Goal: Transaction & Acquisition: Purchase product/service

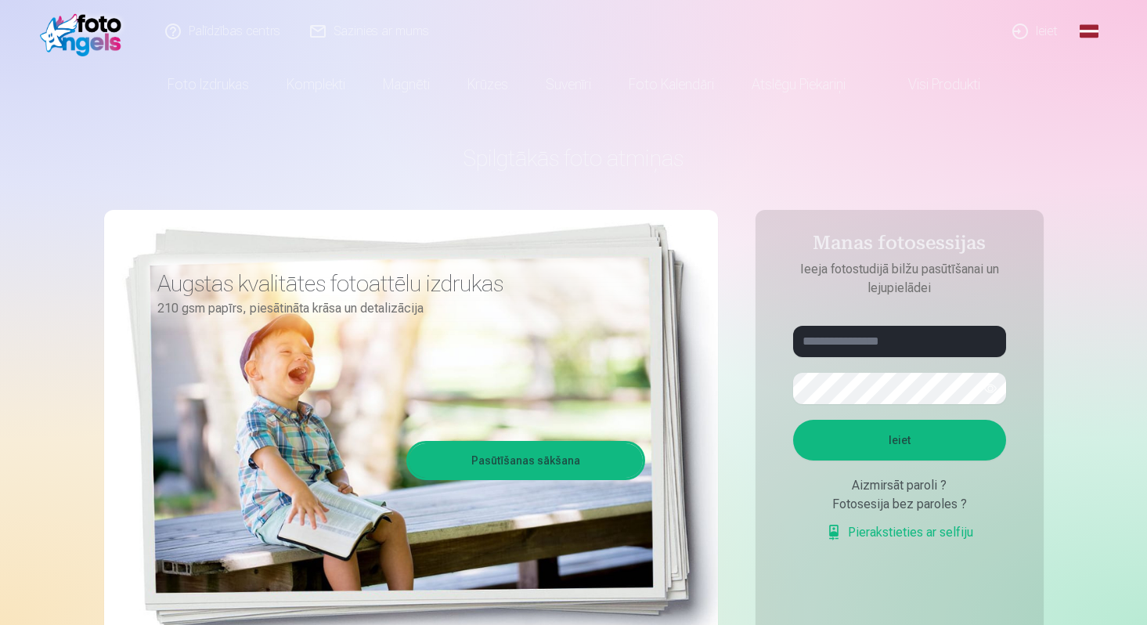
click at [1048, 35] on link "Ieiet" at bounding box center [1035, 31] width 75 height 63
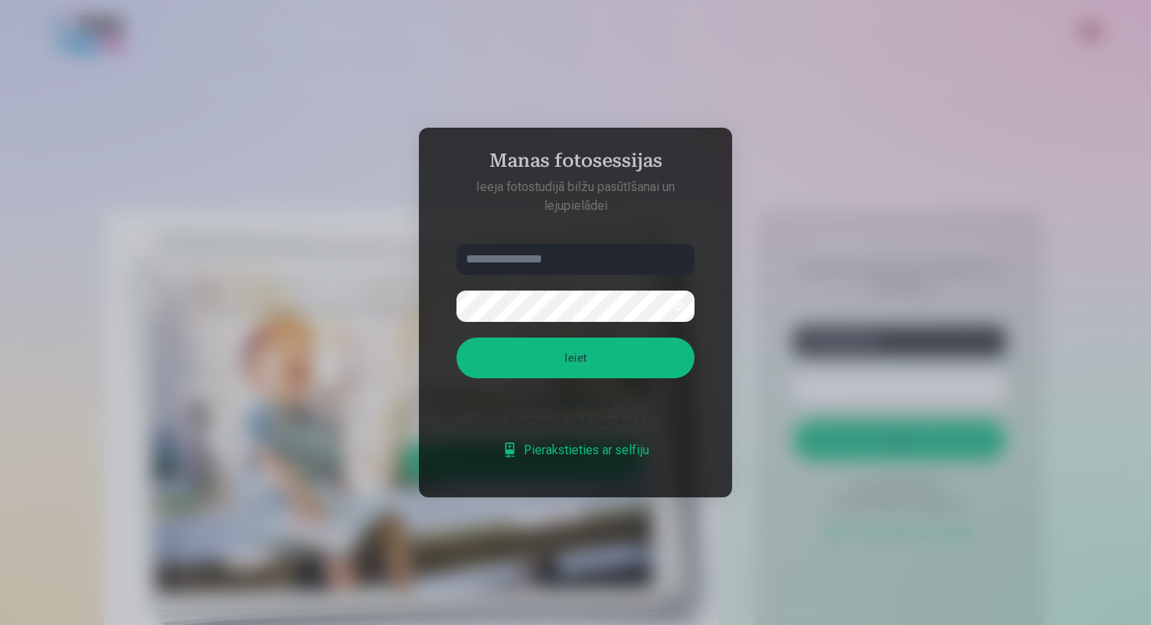
click at [544, 264] on input "text" at bounding box center [576, 259] width 238 height 31
type input "**********"
click at [586, 357] on button "Ieiet" at bounding box center [576, 357] width 238 height 41
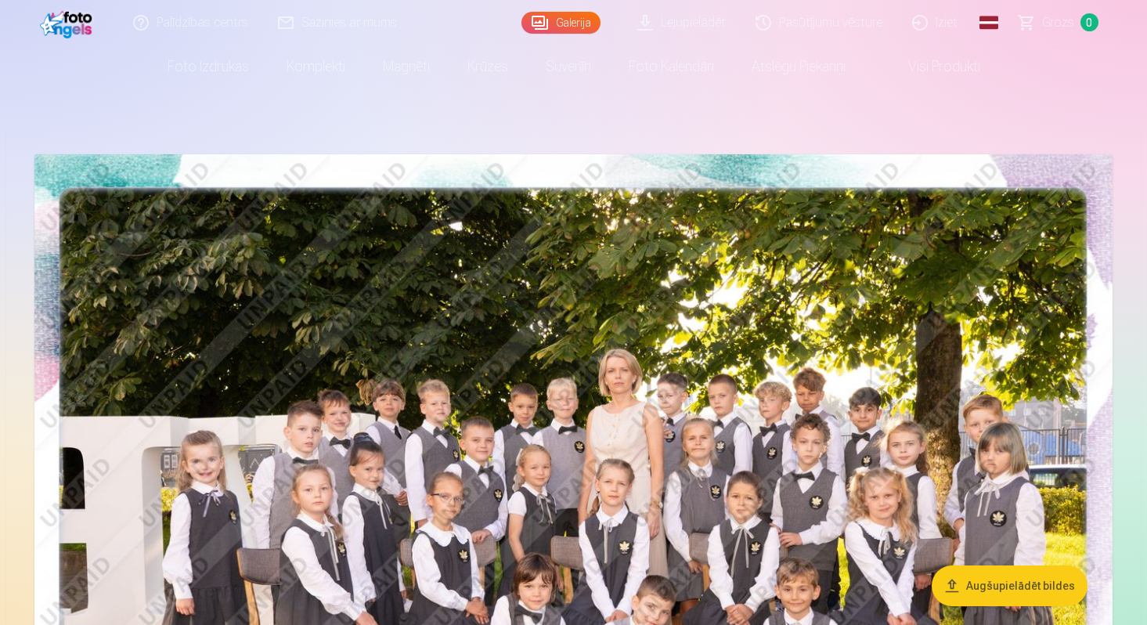
scroll to position [19, 0]
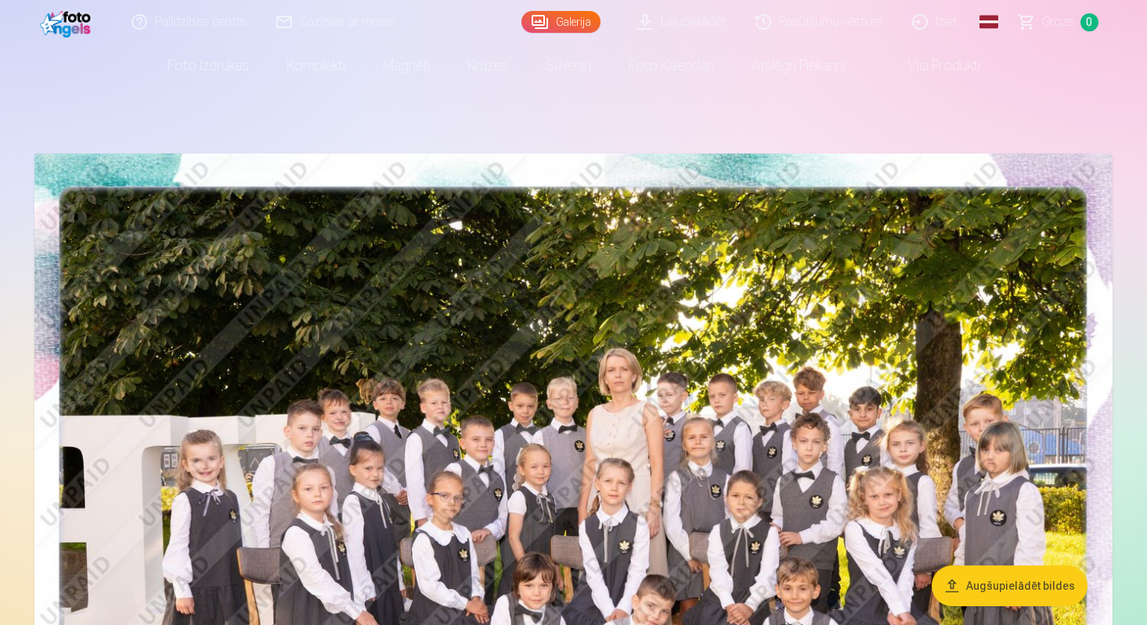
click at [707, 23] on link "Lejupielādēt" at bounding box center [682, 22] width 118 height 44
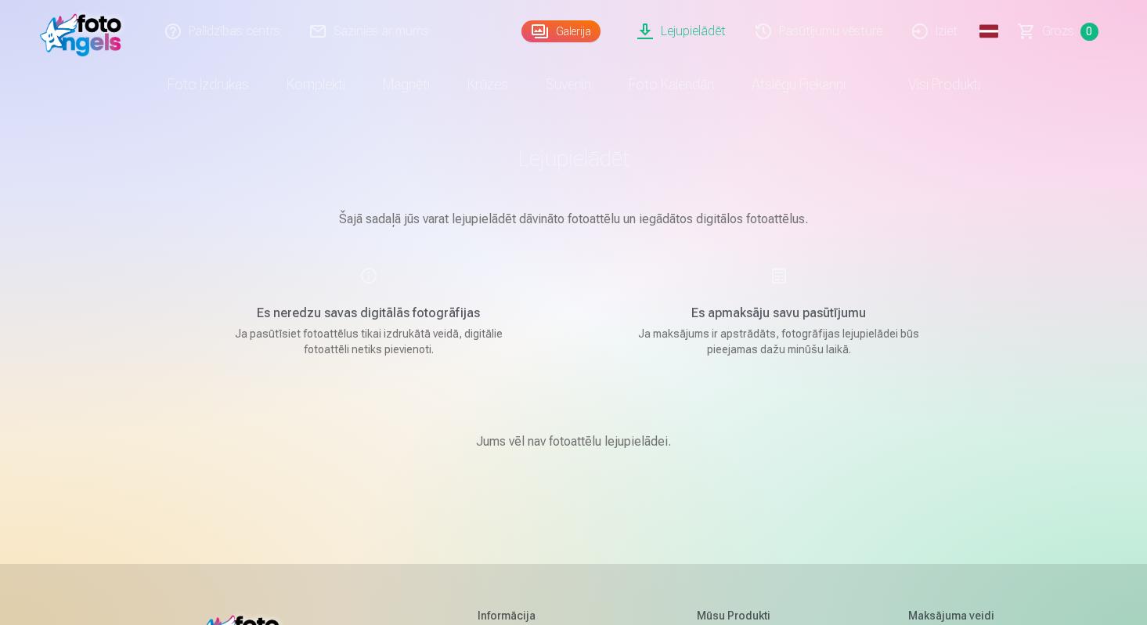
click at [582, 28] on link "Galerija" at bounding box center [560, 31] width 79 height 22
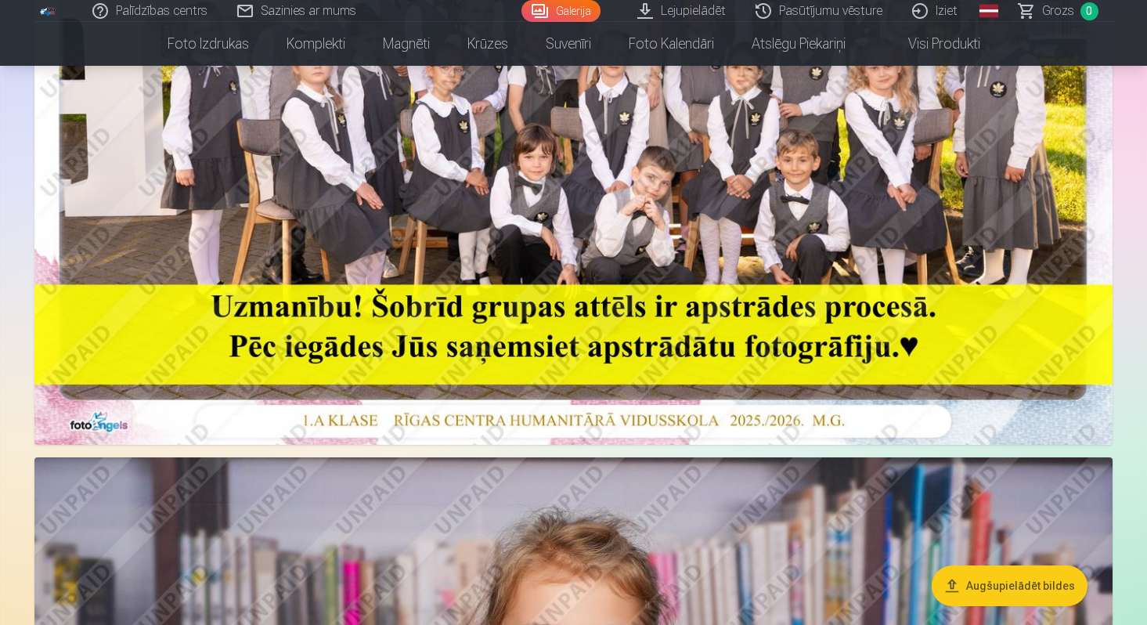
scroll to position [454, 0]
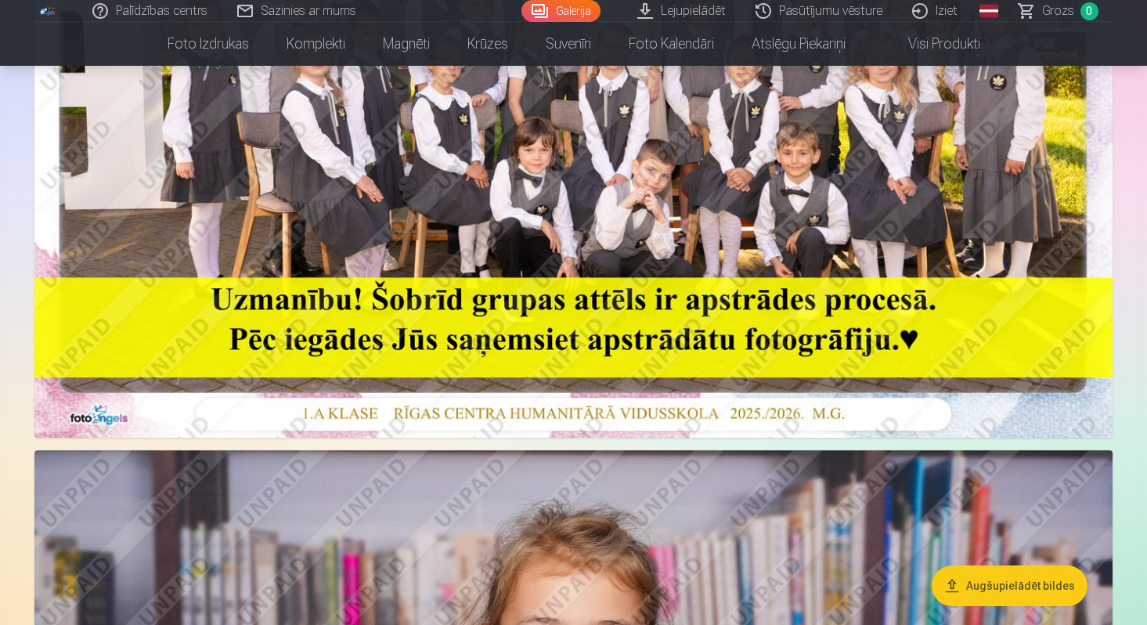
click at [604, 236] on img at bounding box center [573, 78] width 1078 height 720
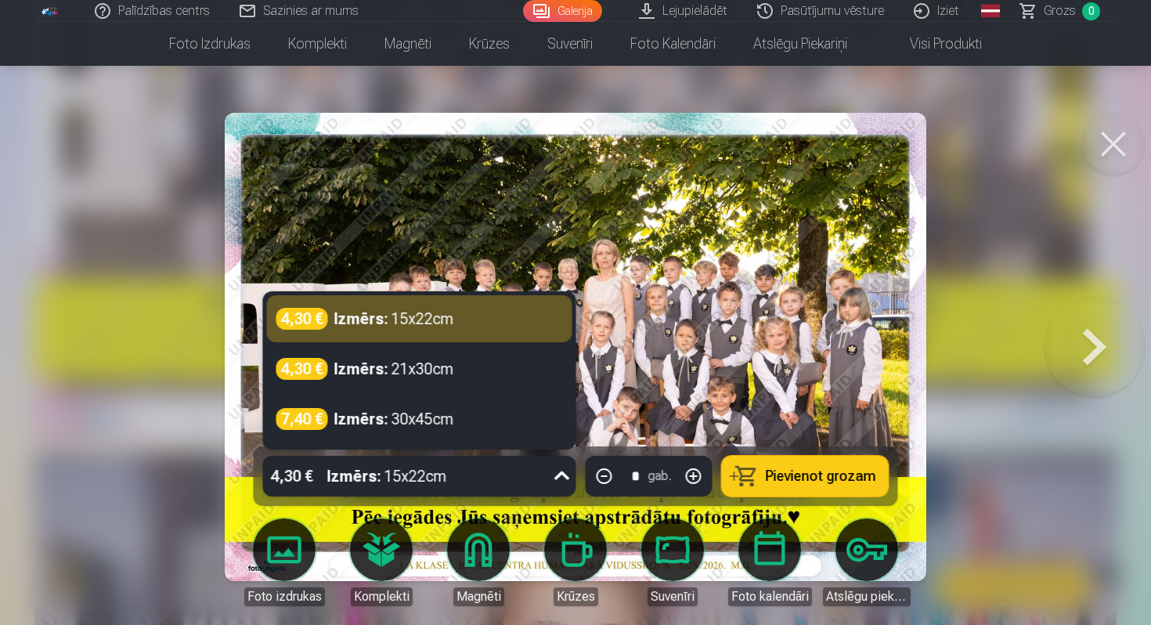
click at [558, 481] on icon at bounding box center [562, 476] width 25 height 25
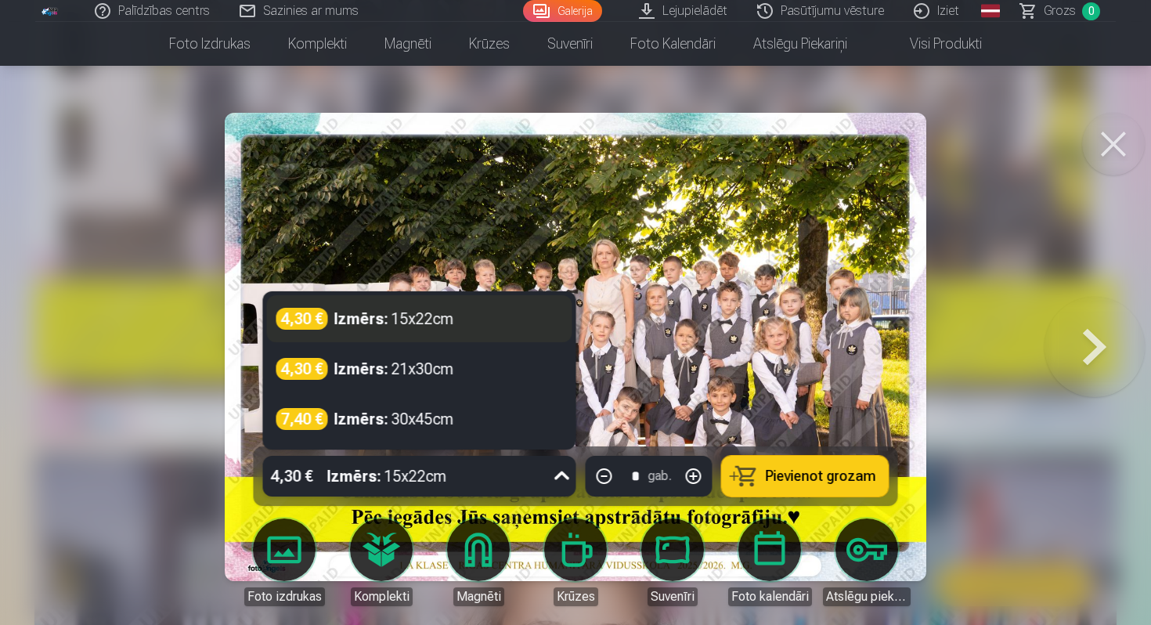
click at [417, 319] on div "Izmērs : 15x22cm" at bounding box center [394, 319] width 120 height 22
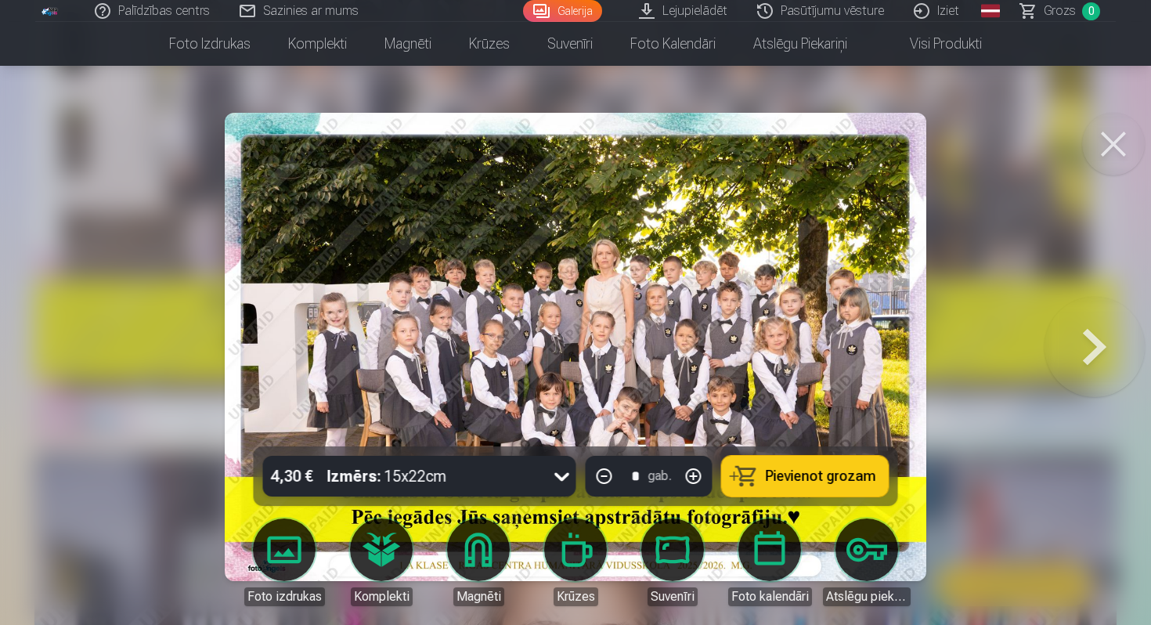
click at [802, 478] on span "Pievienot grozam" at bounding box center [821, 476] width 110 height 14
click at [1105, 361] on button at bounding box center [1095, 347] width 100 height 168
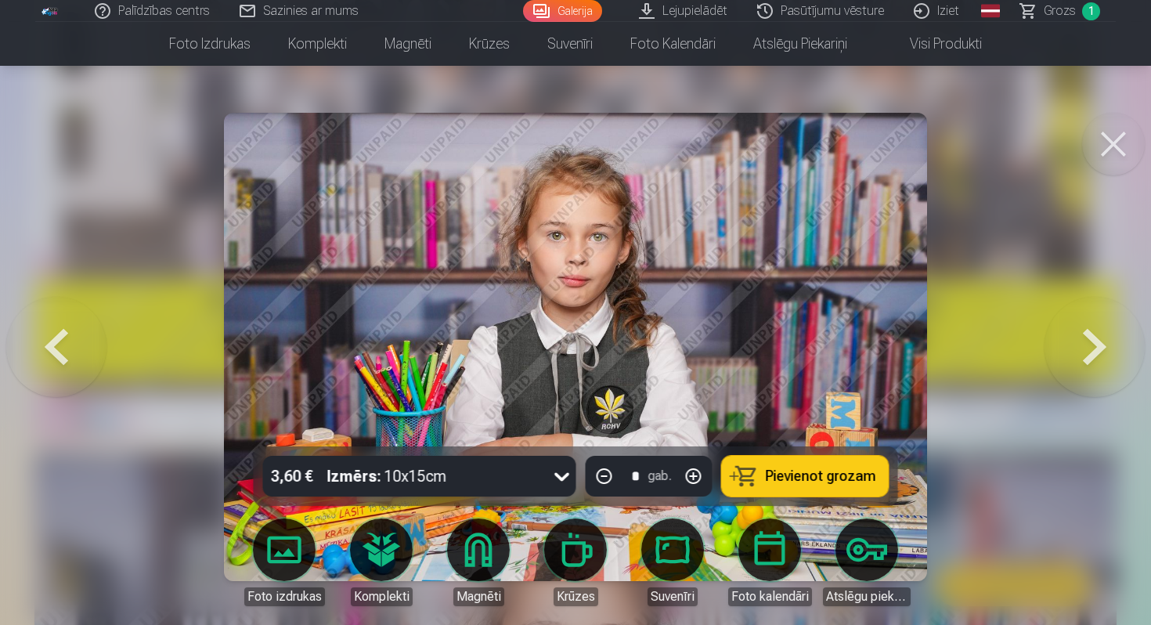
click at [550, 482] on div at bounding box center [562, 476] width 28 height 41
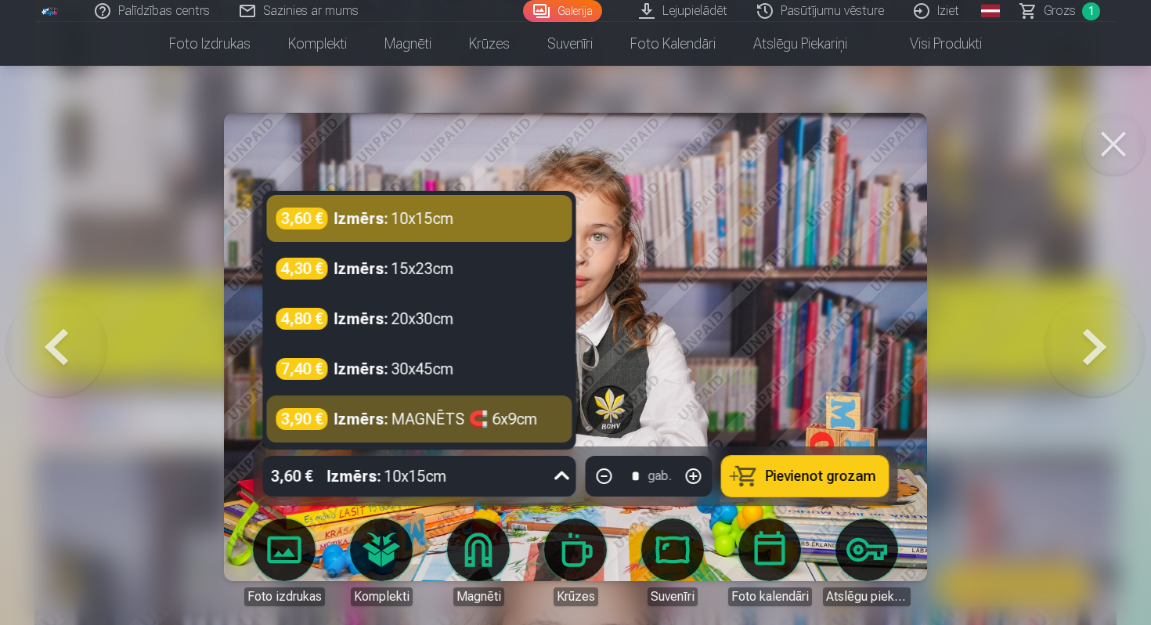
click at [565, 479] on icon at bounding box center [562, 476] width 25 height 25
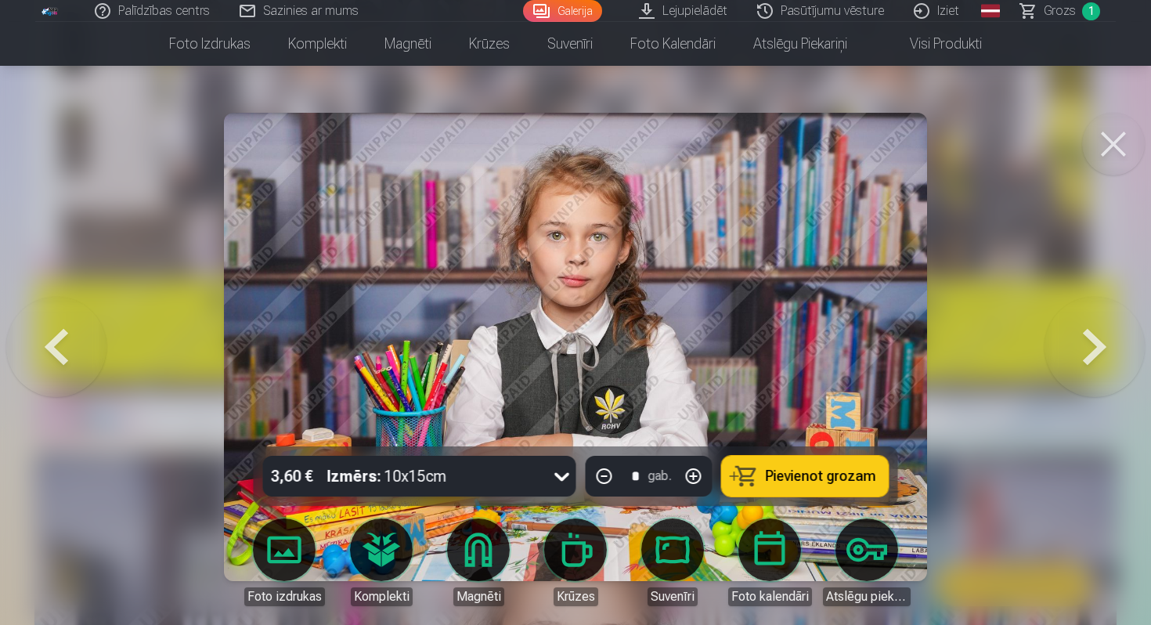
click at [565, 479] on icon at bounding box center [562, 476] width 25 height 25
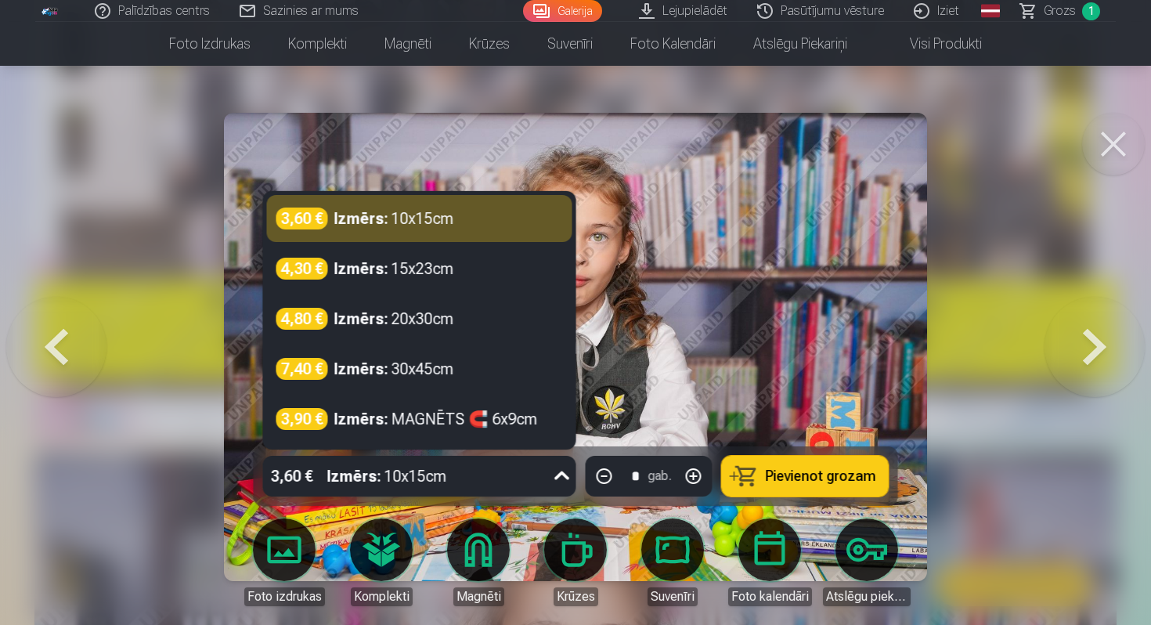
click at [565, 479] on icon at bounding box center [562, 476] width 25 height 25
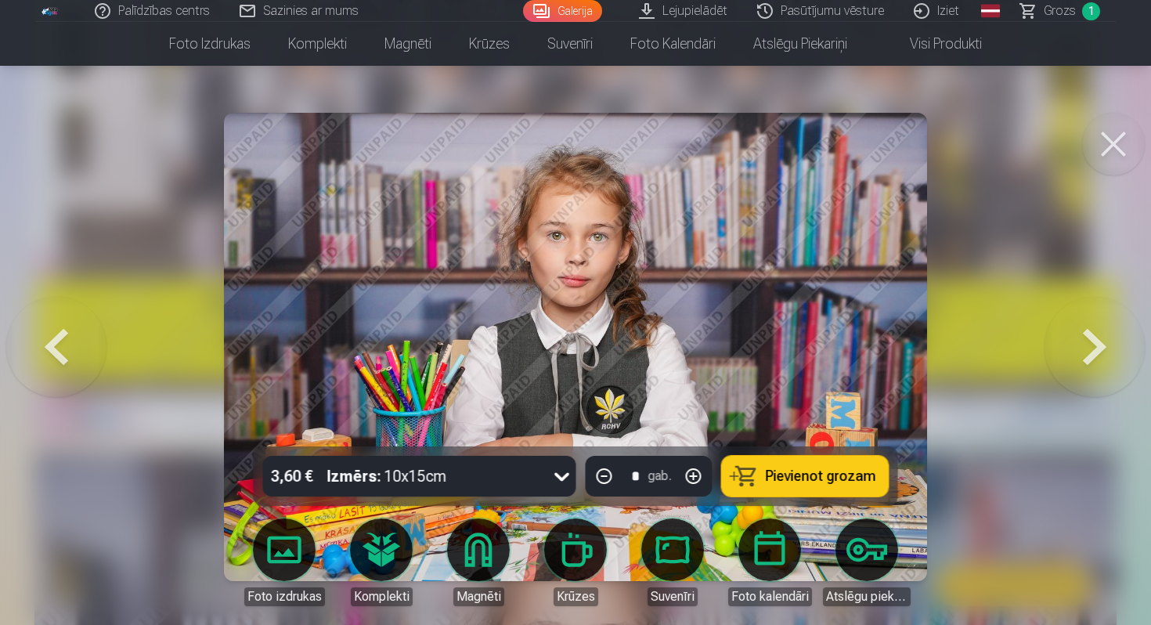
click at [828, 477] on span "Pievienot grozam" at bounding box center [821, 476] width 110 height 14
click at [1048, 565] on div at bounding box center [575, 312] width 1151 height 625
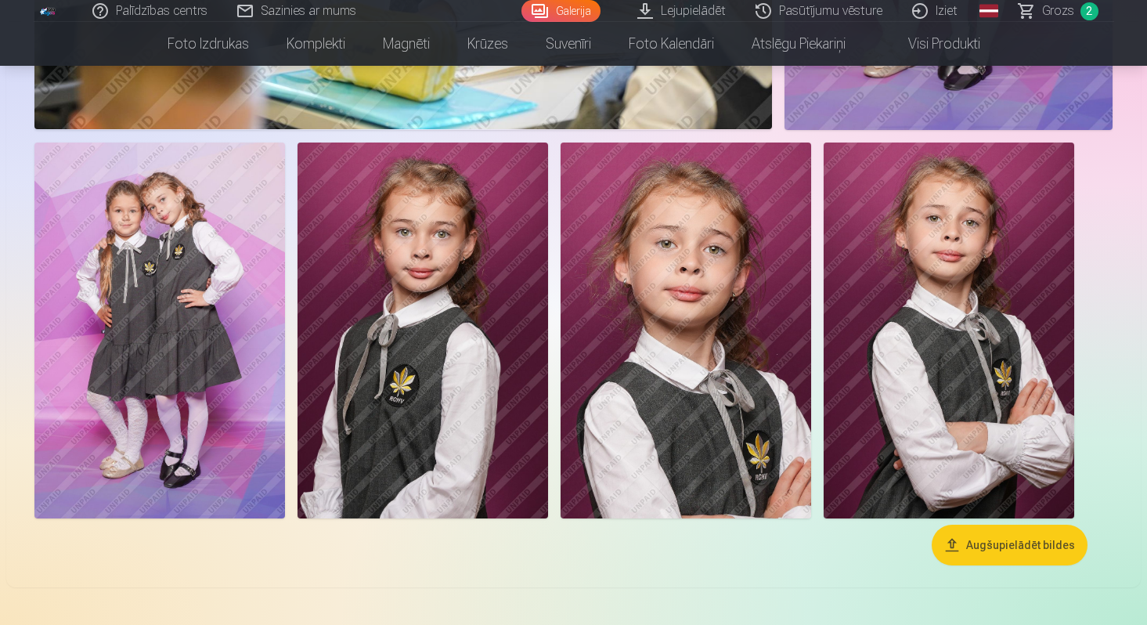
scroll to position [5705, 0]
click at [1014, 392] on img at bounding box center [949, 330] width 251 height 376
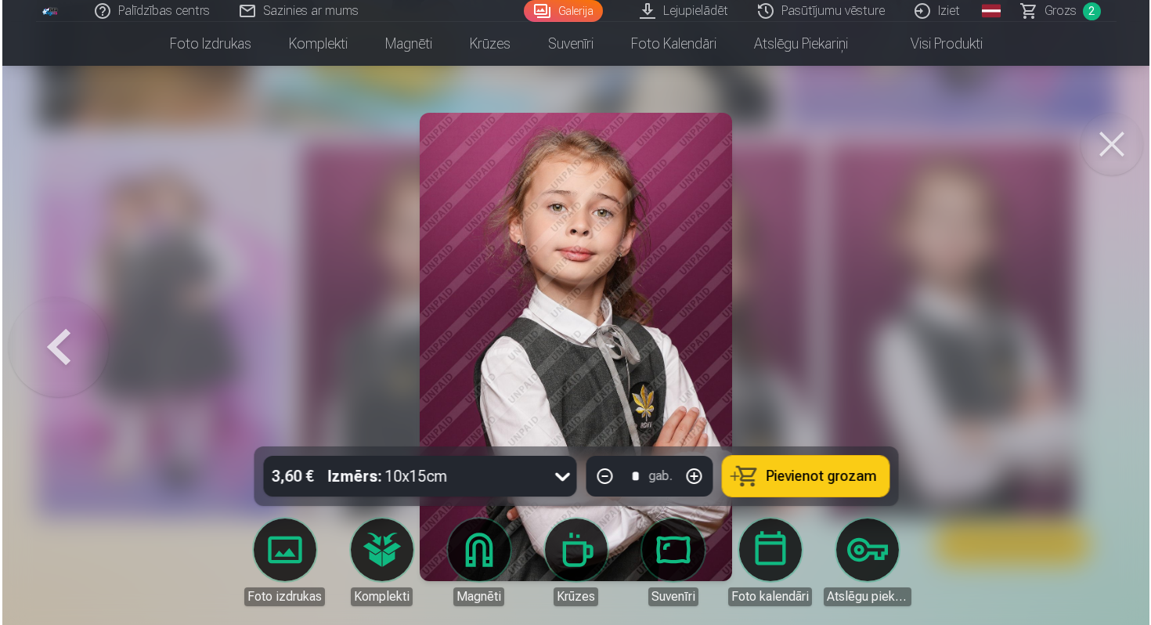
scroll to position [5723, 0]
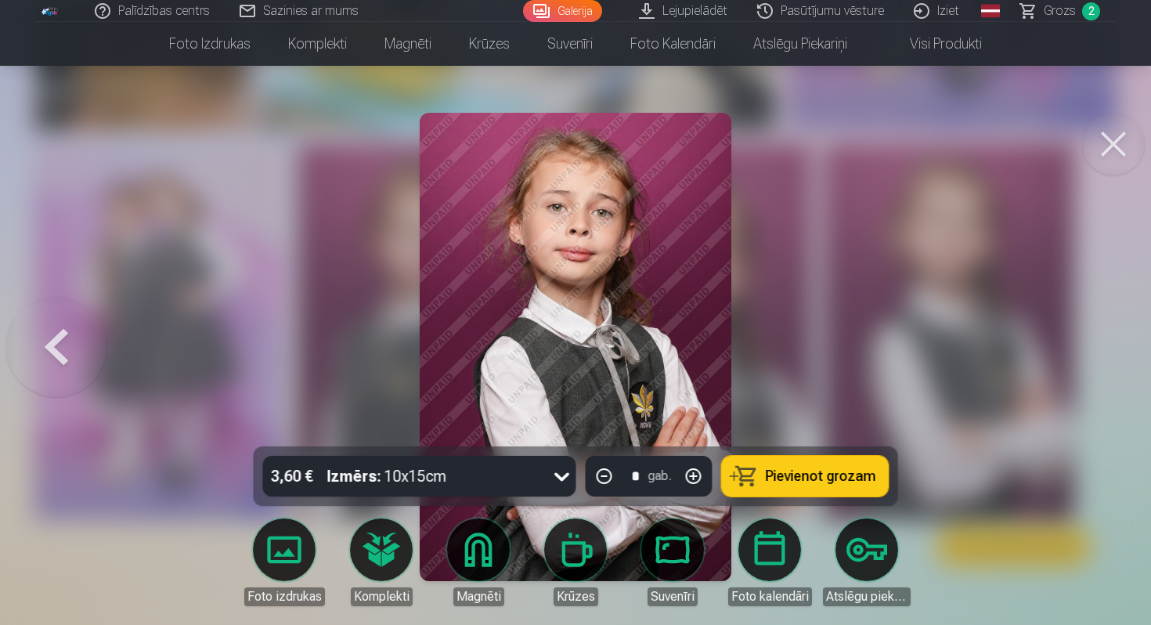
click at [814, 469] on span "Pievienot grozam" at bounding box center [821, 476] width 110 height 14
click at [1111, 148] on button at bounding box center [1113, 144] width 63 height 63
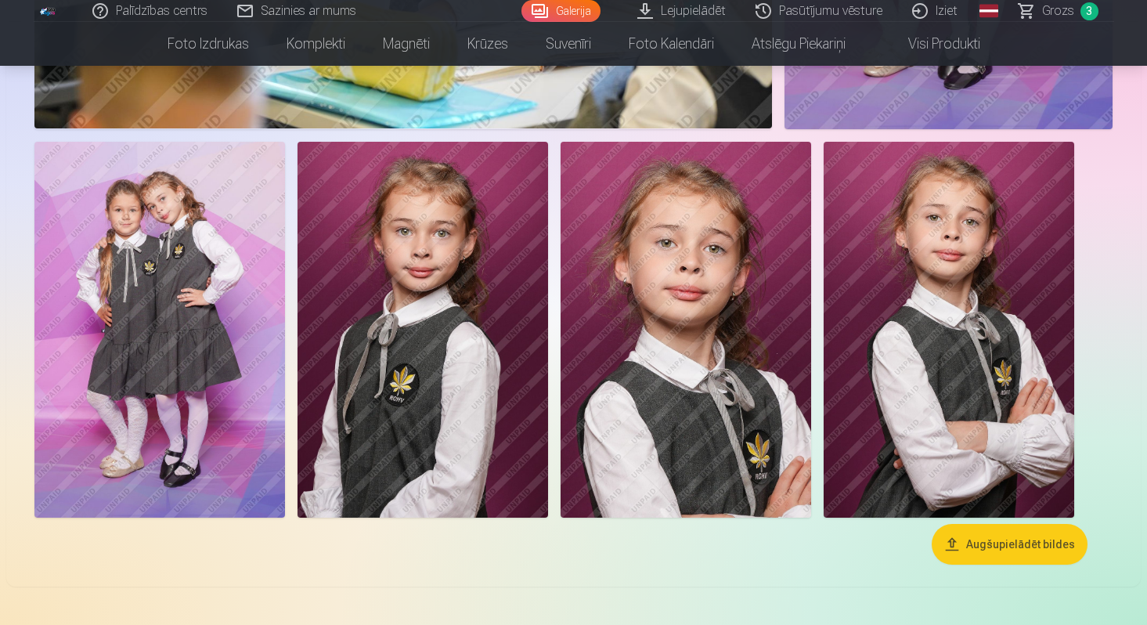
scroll to position [5696, 0]
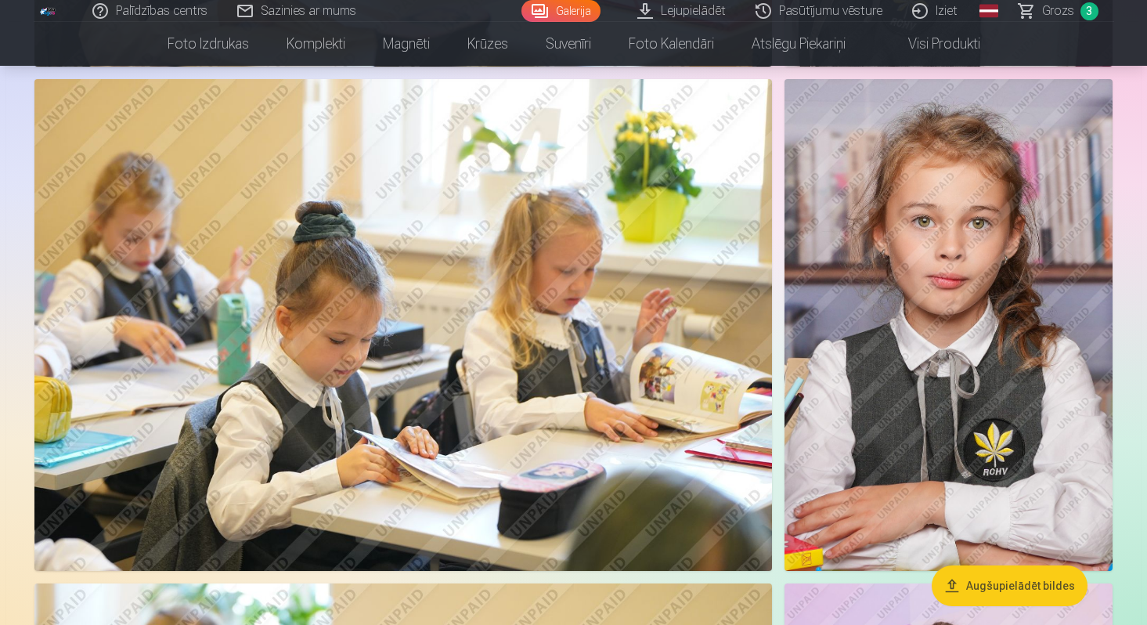
click at [941, 285] on img at bounding box center [949, 325] width 328 height 492
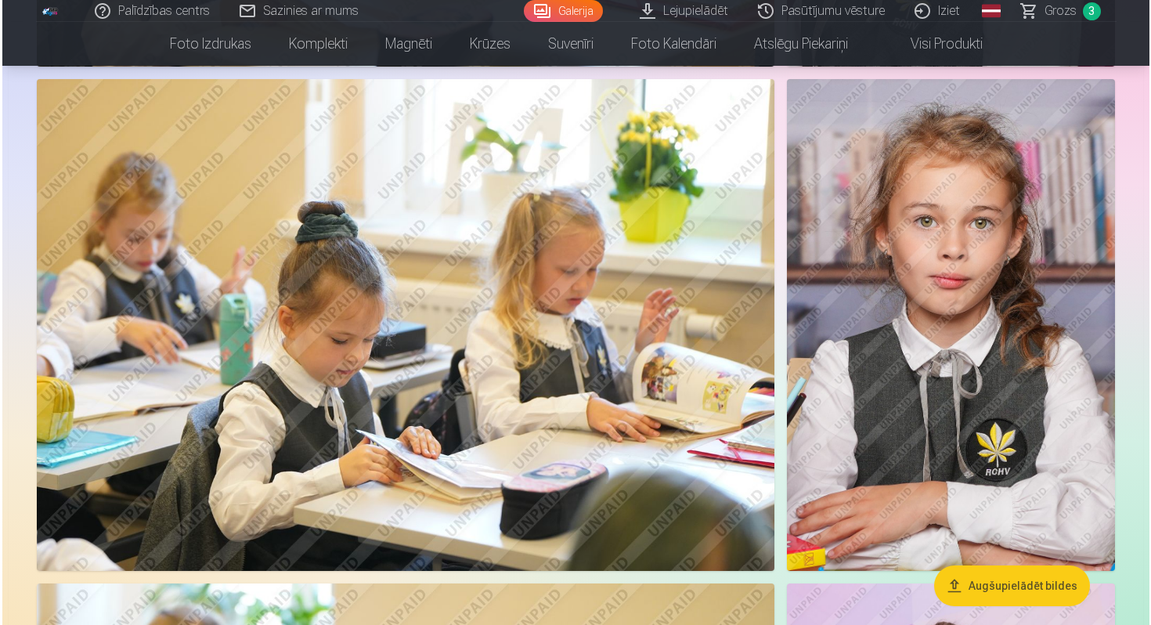
scroll to position [4773, 0]
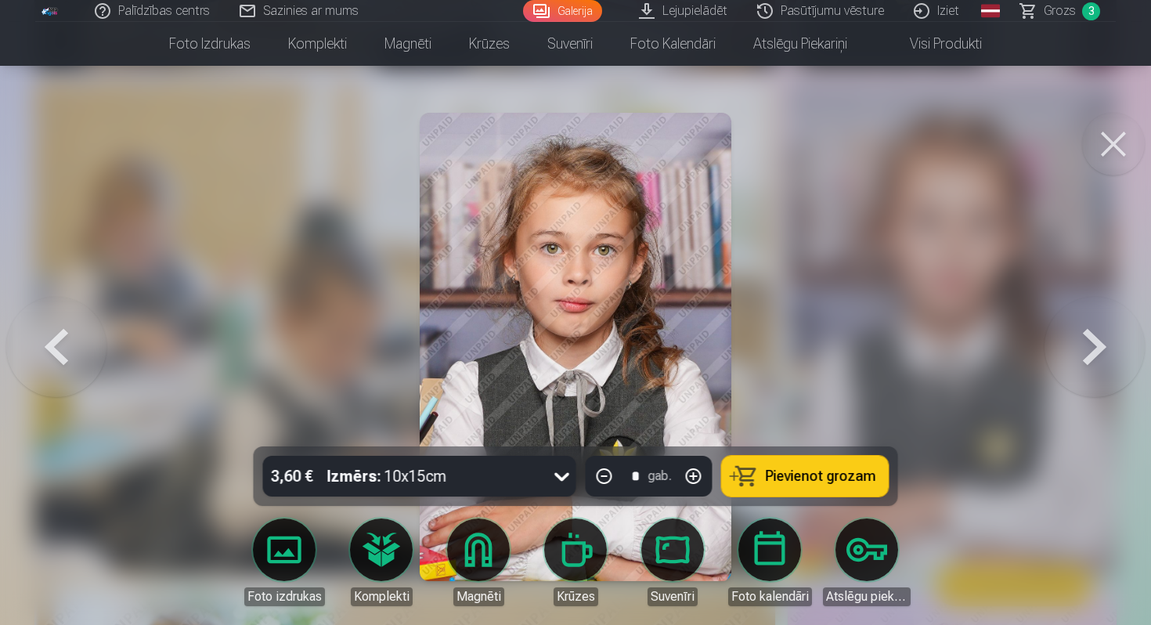
click at [814, 465] on button "Pievienot grozam" at bounding box center [805, 476] width 167 height 41
click at [1109, 135] on button at bounding box center [1113, 144] width 63 height 63
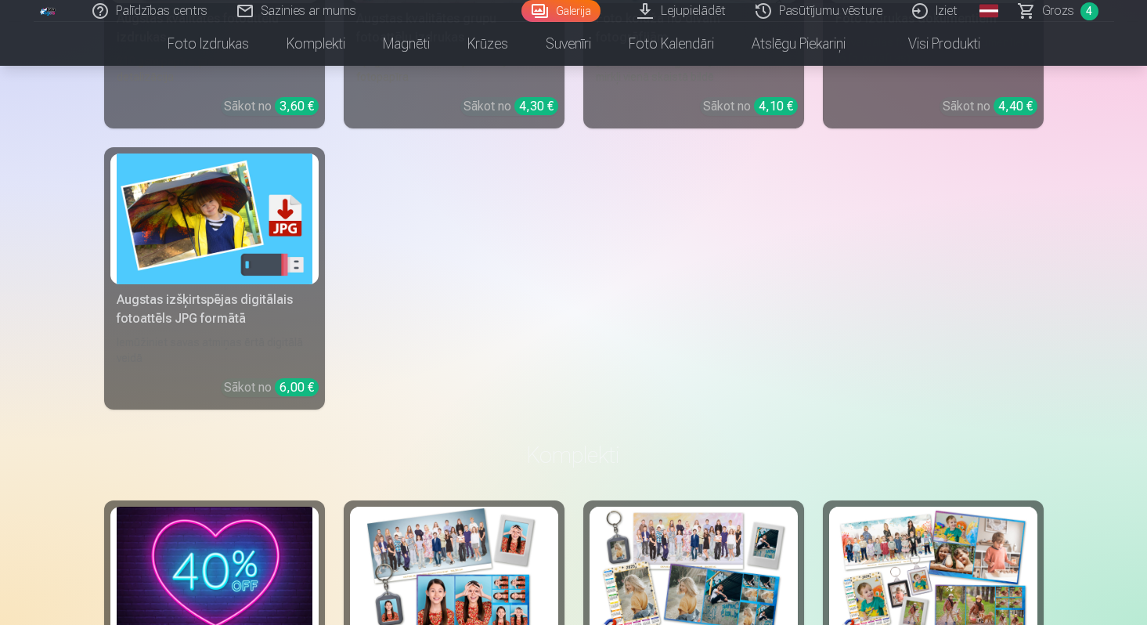
scroll to position [6534, 0]
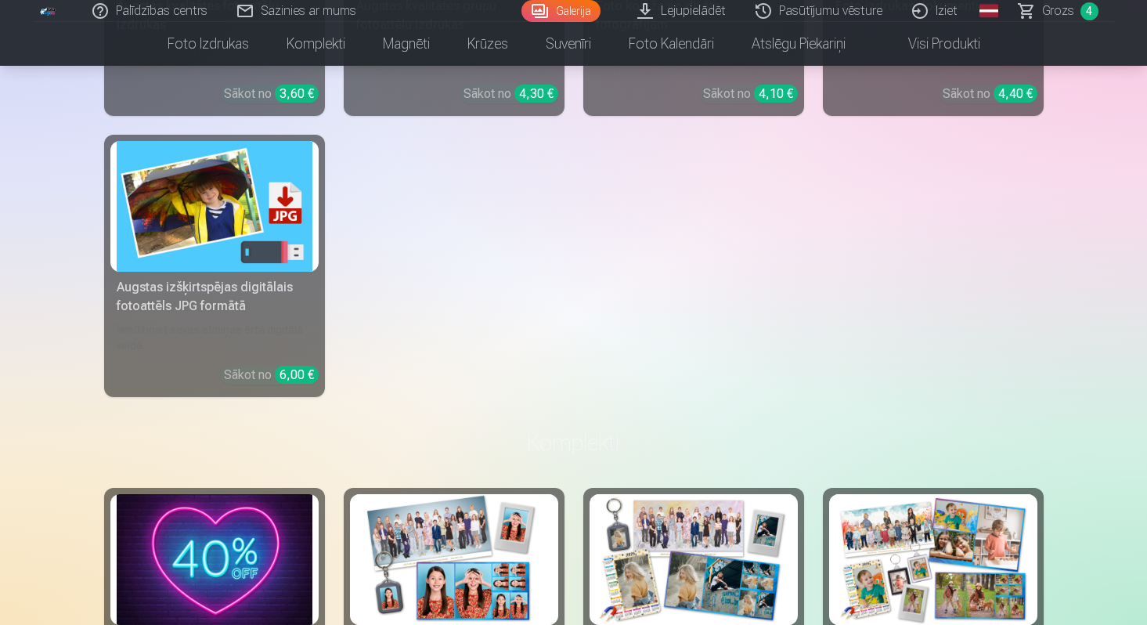
click at [272, 289] on div "Augstas izšķirtspējas digitālais fotoattēls JPG formātā" at bounding box center [214, 297] width 208 height 38
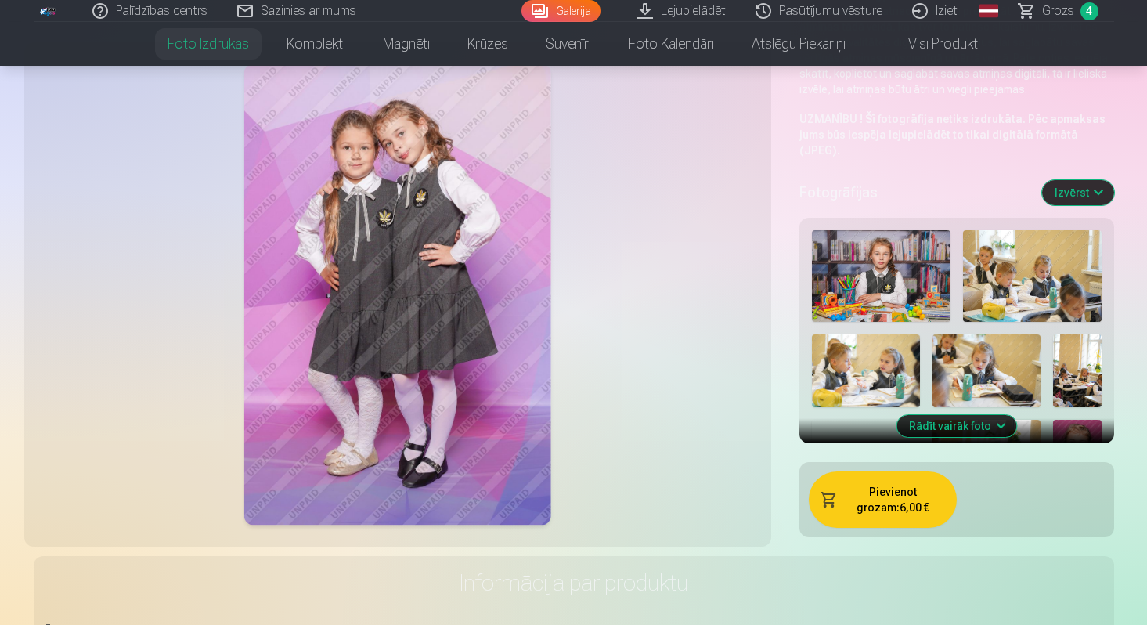
scroll to position [314, 0]
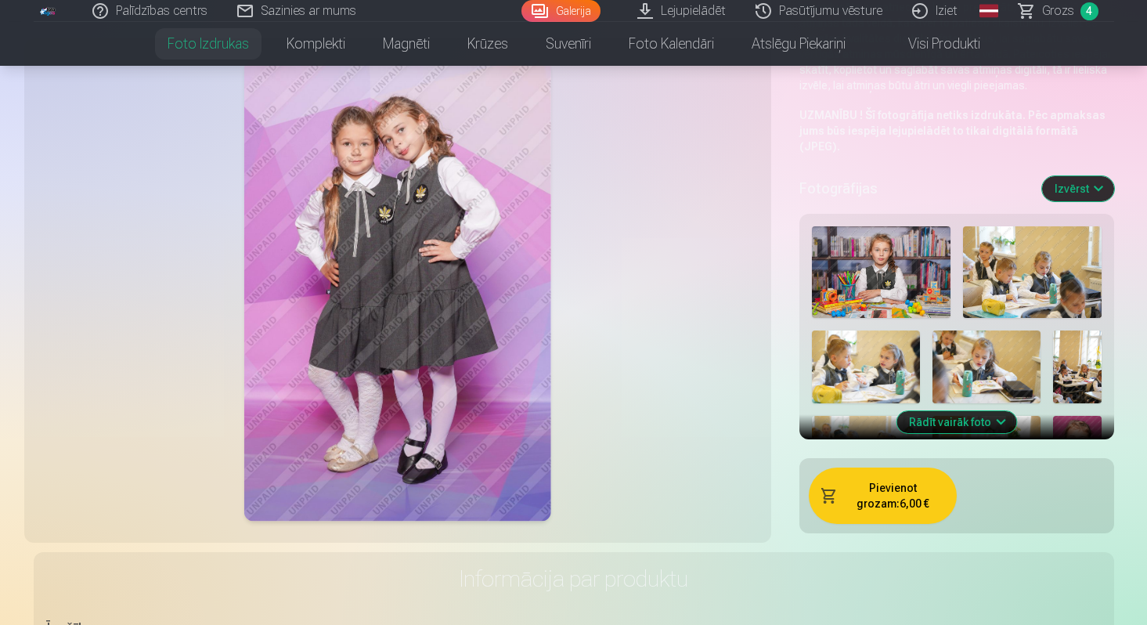
click at [992, 411] on button "Rādīt vairāk foto" at bounding box center [957, 422] width 120 height 22
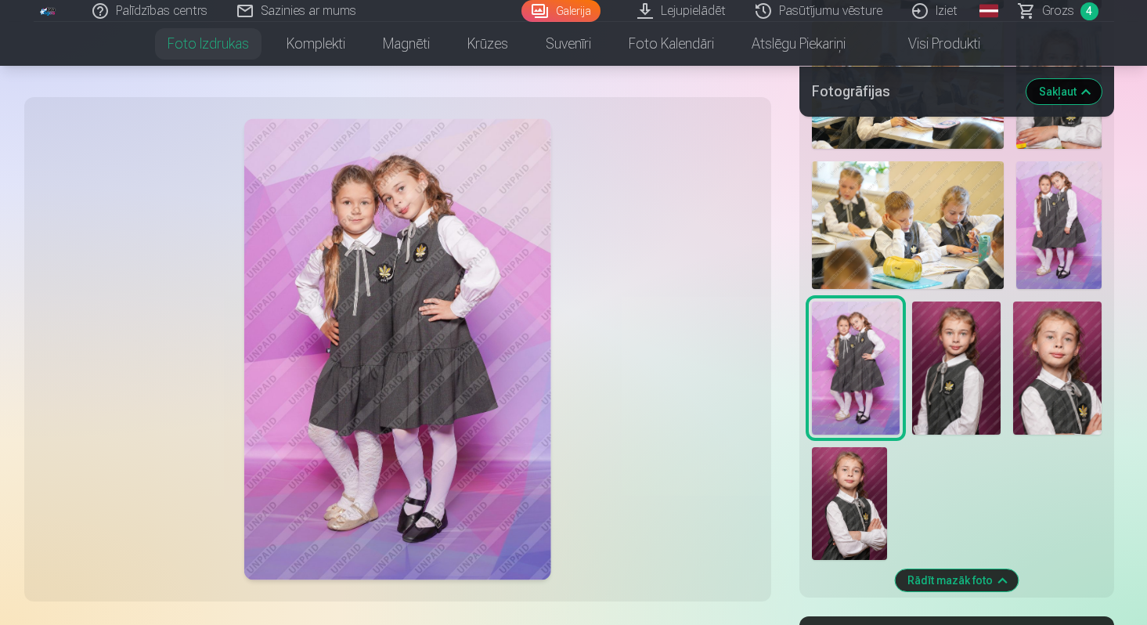
scroll to position [1627, 0]
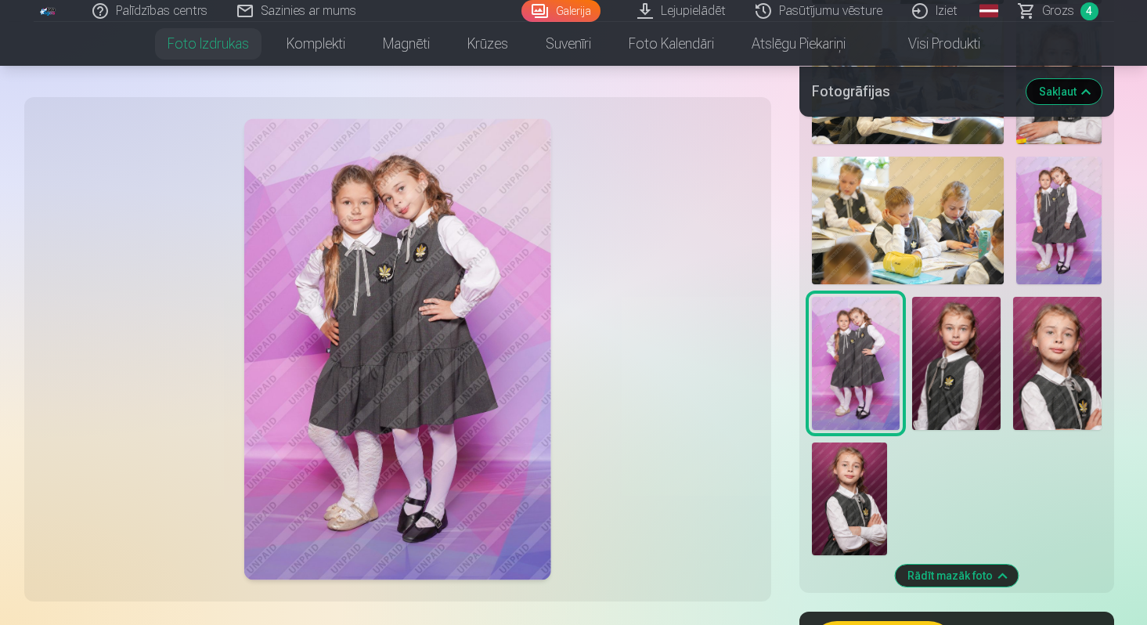
click at [866, 360] on img at bounding box center [856, 363] width 88 height 132
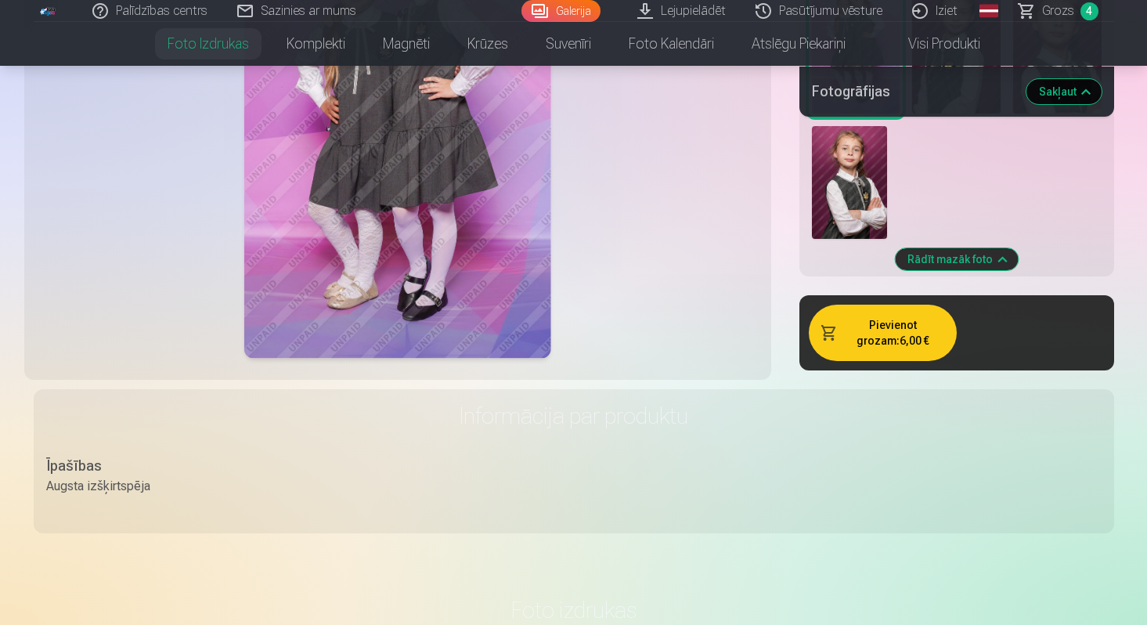
scroll to position [1934, 0]
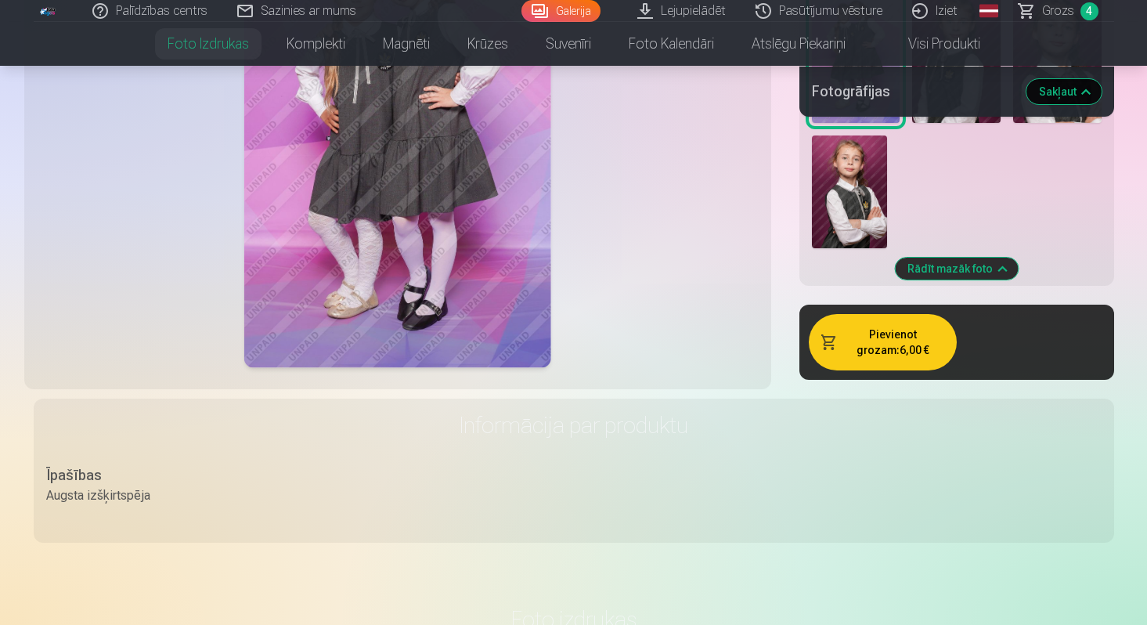
click at [875, 337] on button "Pievienot grozam : 6,00 €" at bounding box center [883, 342] width 148 height 56
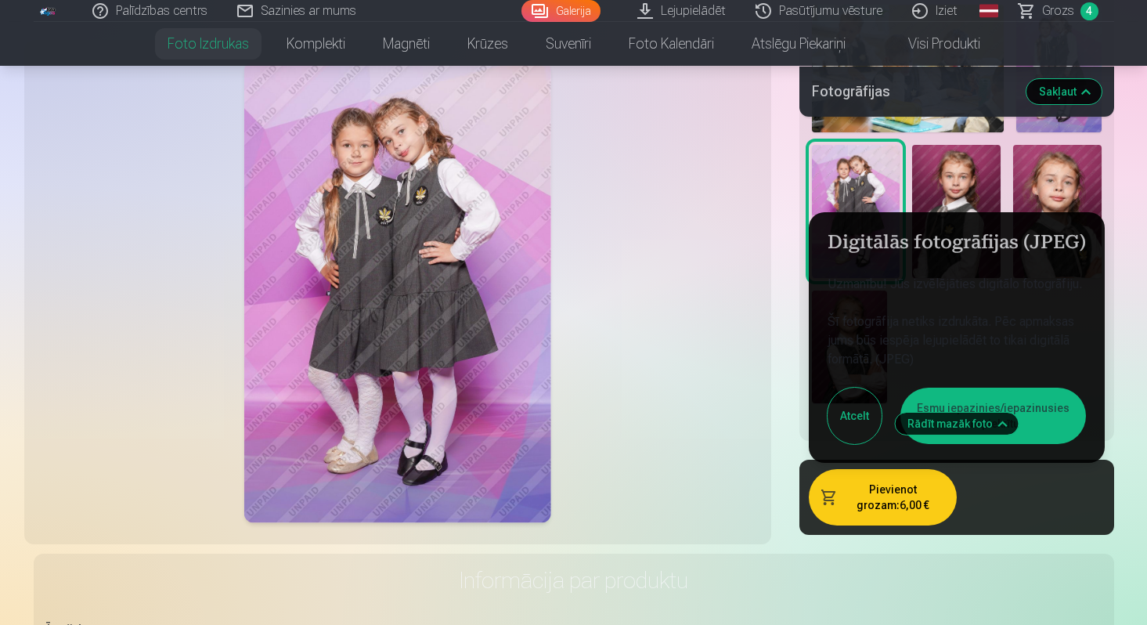
scroll to position [1777, 0]
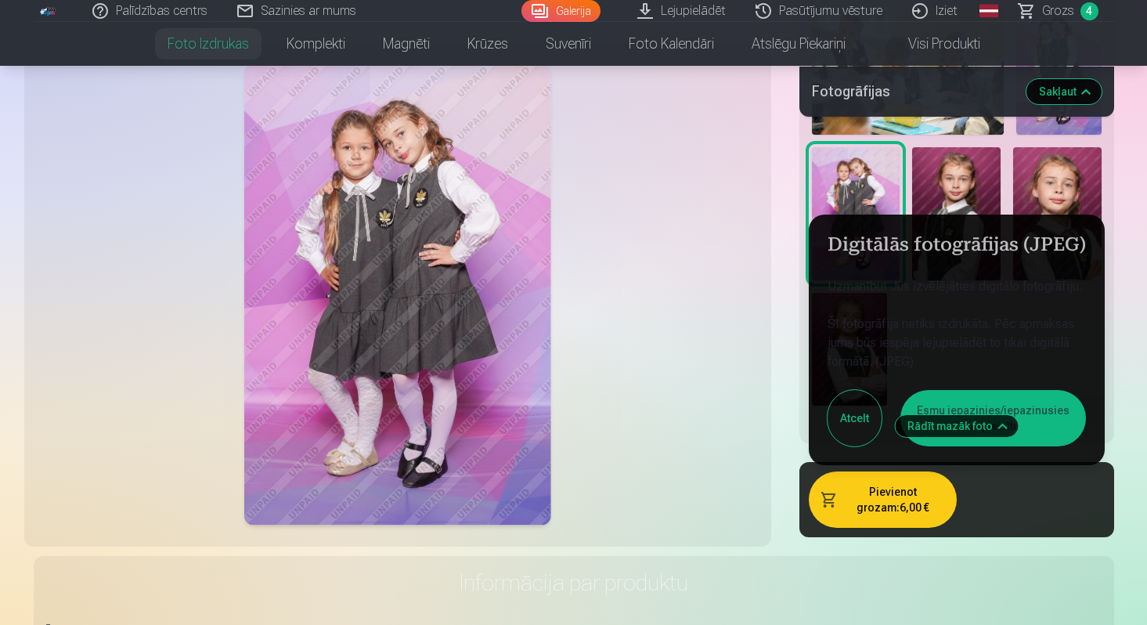
click at [862, 404] on button "Atcelt" at bounding box center [855, 418] width 54 height 56
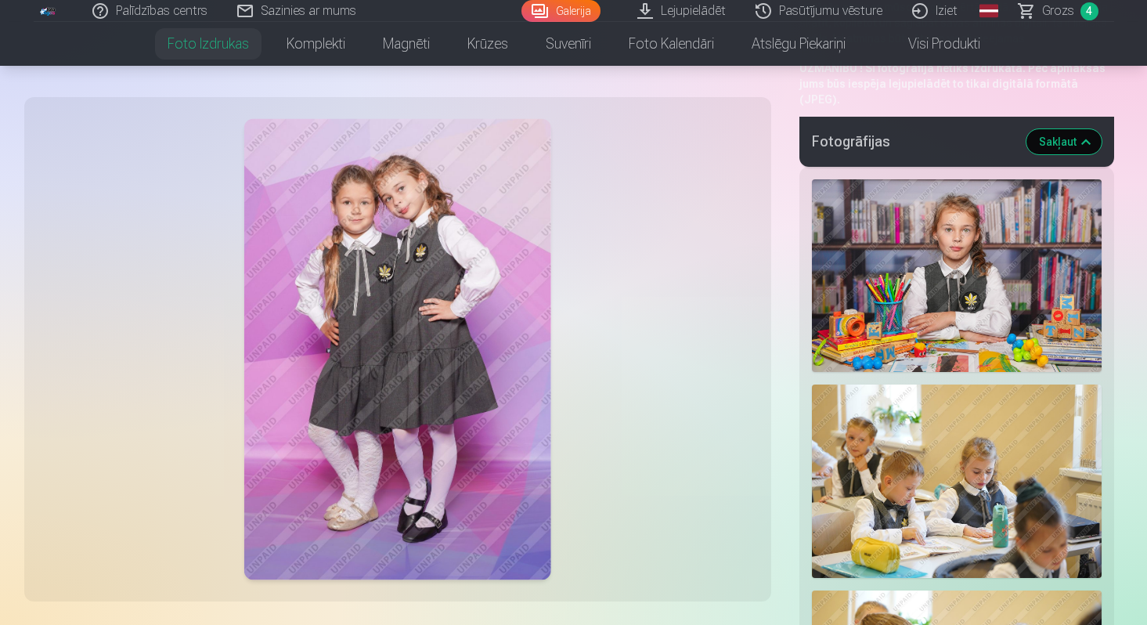
scroll to position [0, 0]
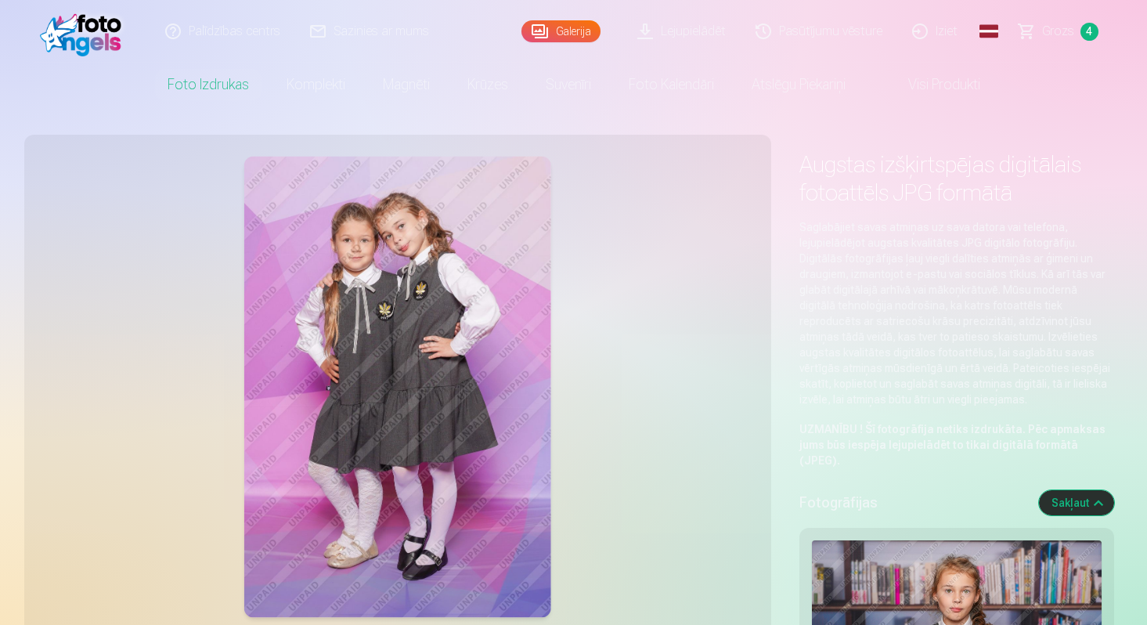
click at [565, 34] on link "Galerija" at bounding box center [560, 31] width 79 height 22
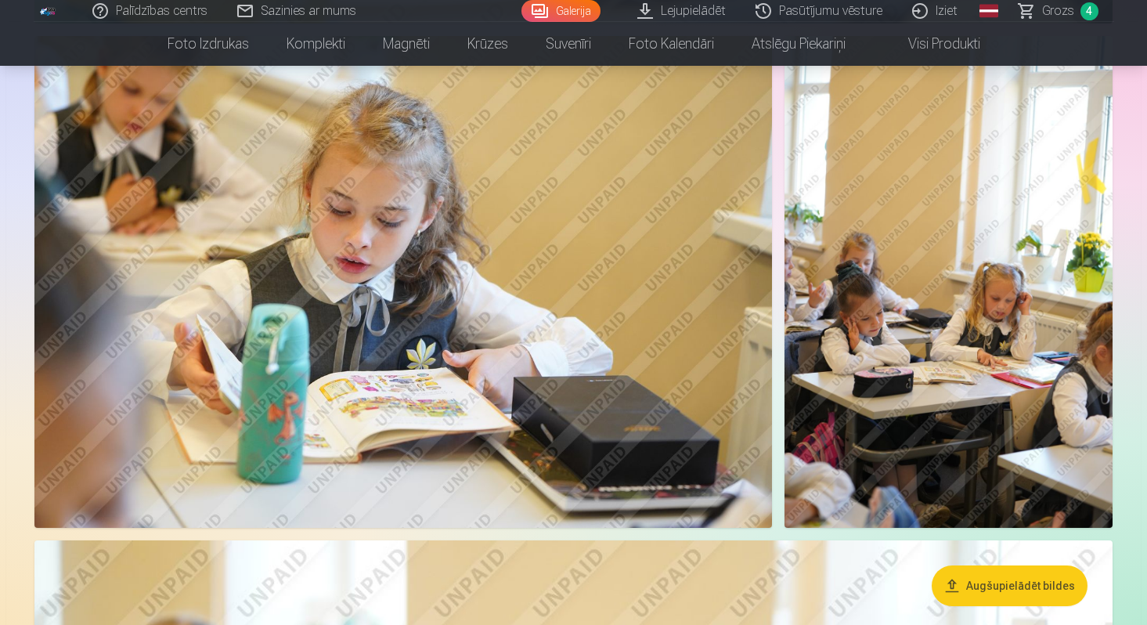
scroll to position [3063, 0]
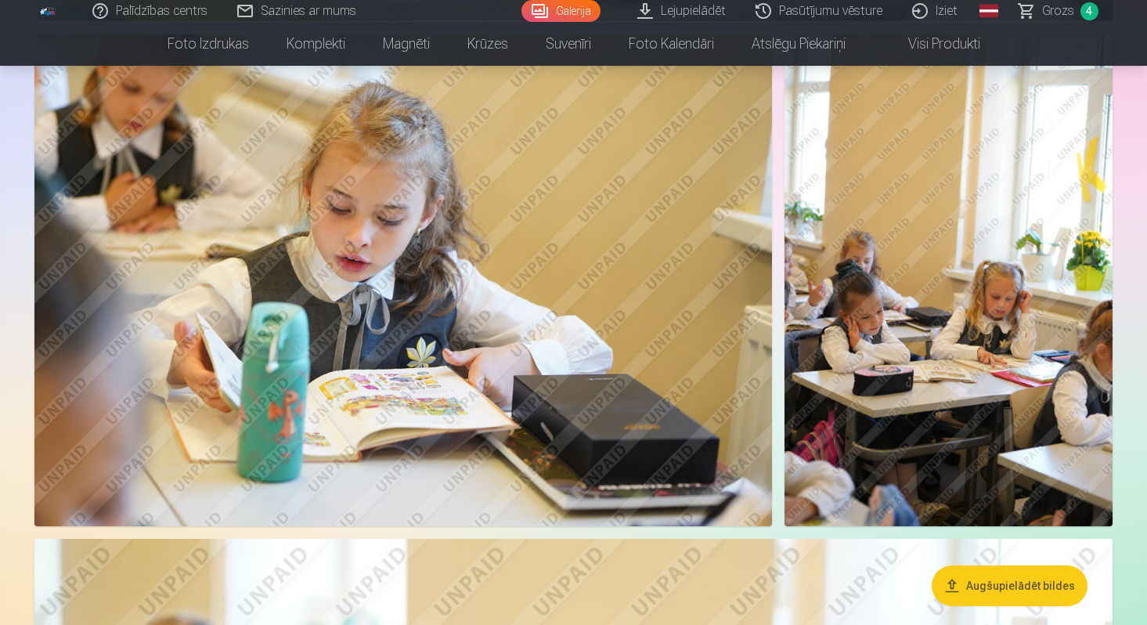
click at [618, 310] on img at bounding box center [403, 280] width 738 height 492
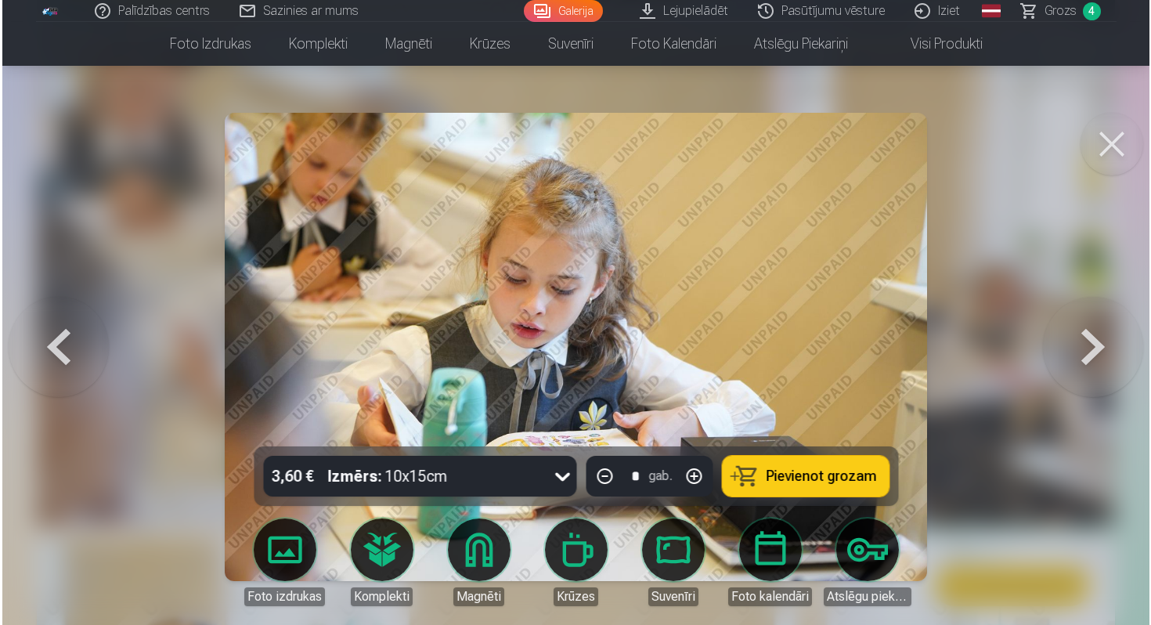
scroll to position [3071, 0]
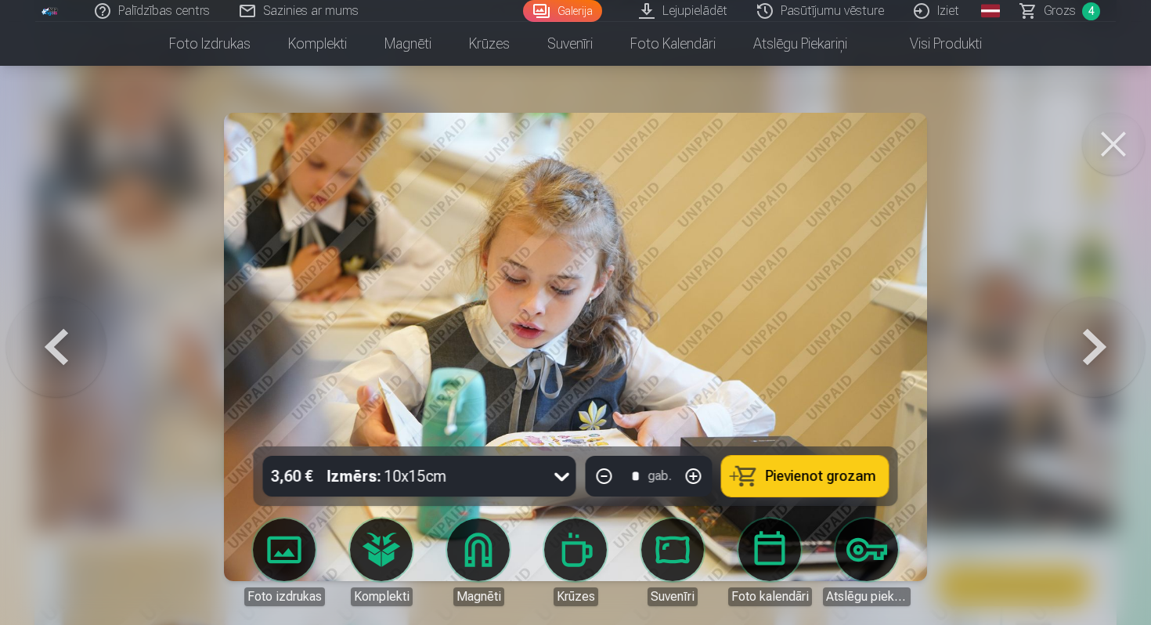
click at [793, 472] on span "Pievienot grozam" at bounding box center [821, 476] width 110 height 14
click at [1118, 155] on button at bounding box center [1113, 144] width 63 height 63
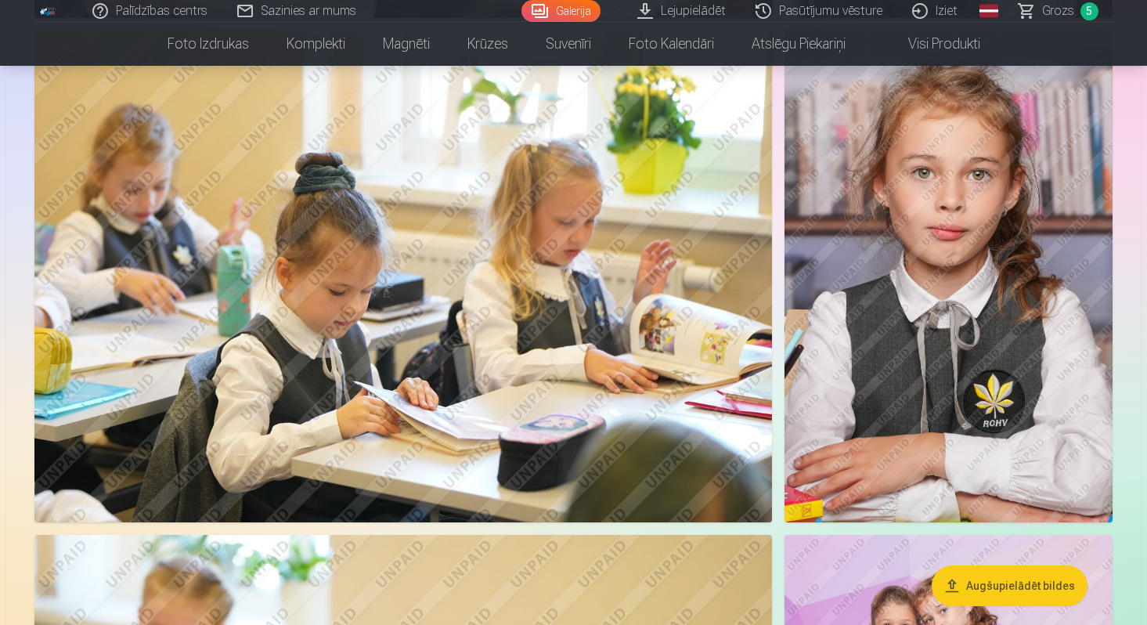
scroll to position [4815, 0]
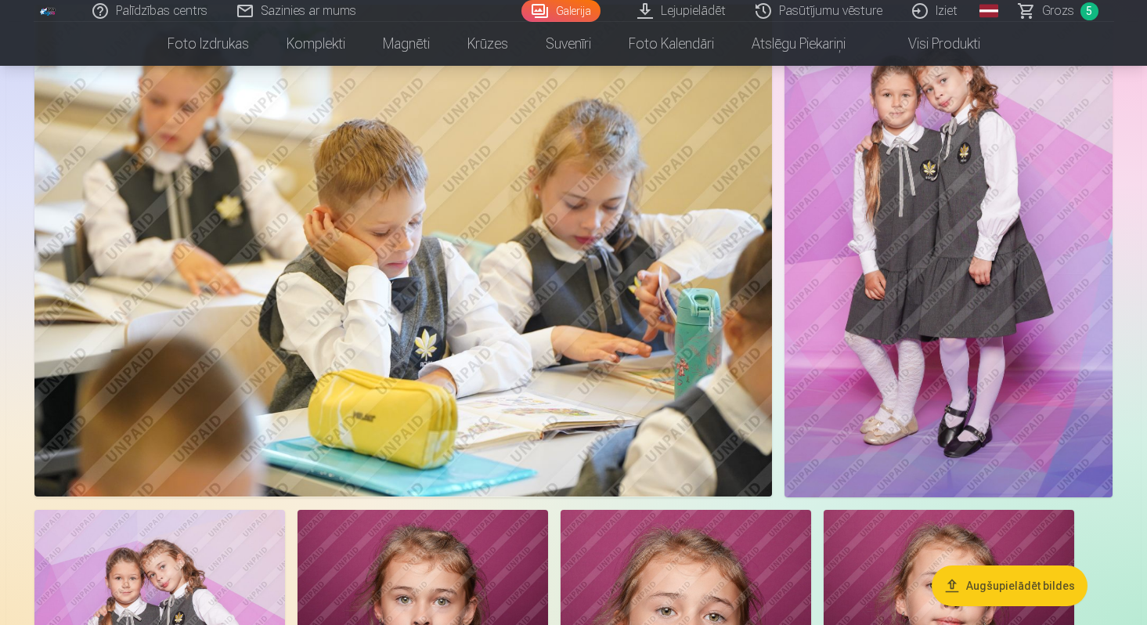
click at [1018, 306] on img at bounding box center [949, 251] width 328 height 492
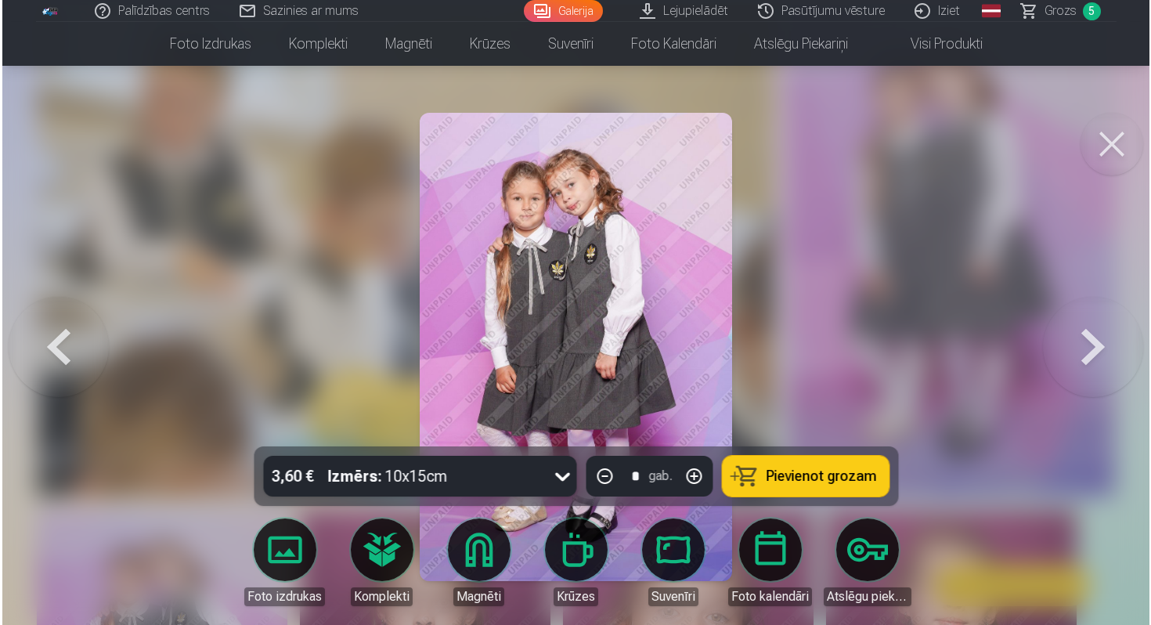
scroll to position [5355, 0]
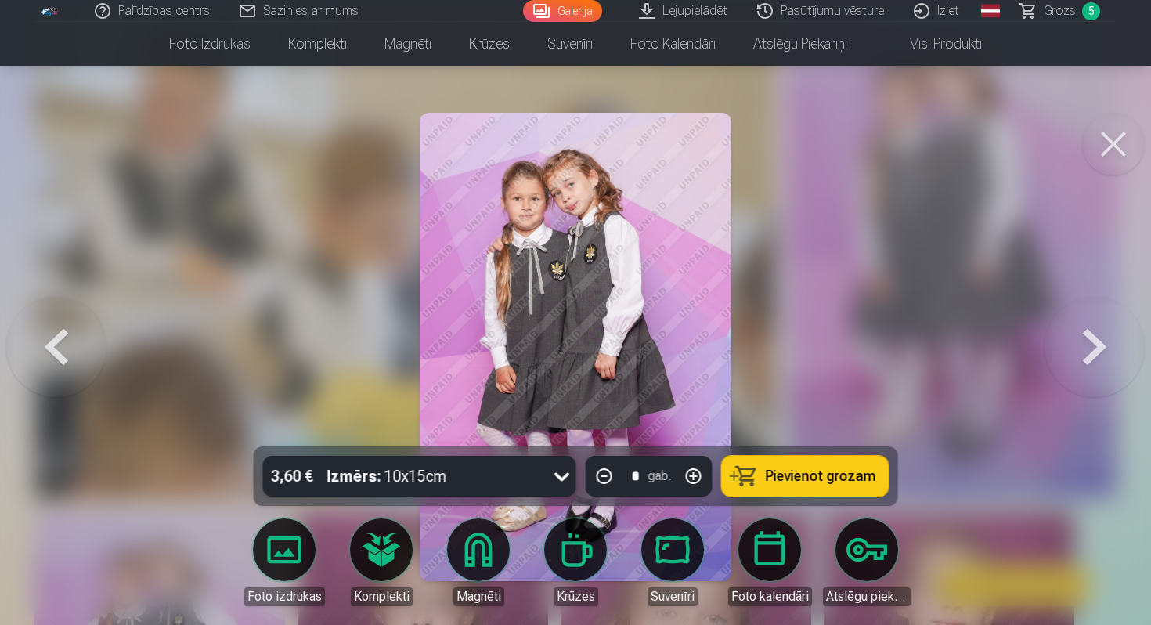
click at [49, 344] on button at bounding box center [56, 347] width 100 height 168
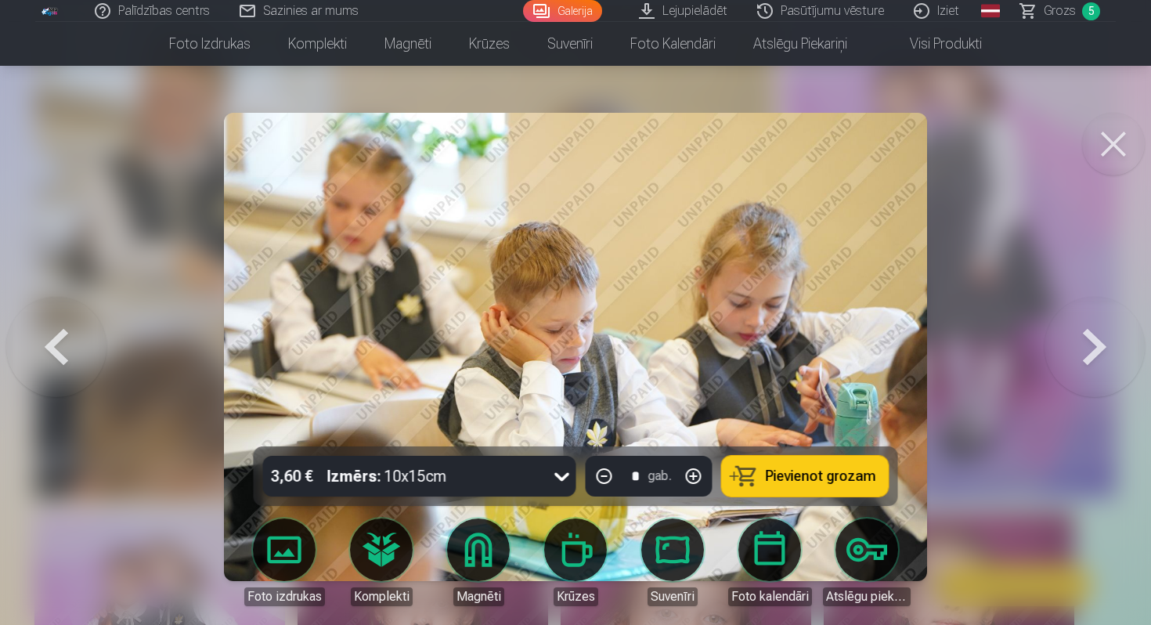
click at [1075, 361] on button at bounding box center [1095, 347] width 100 height 168
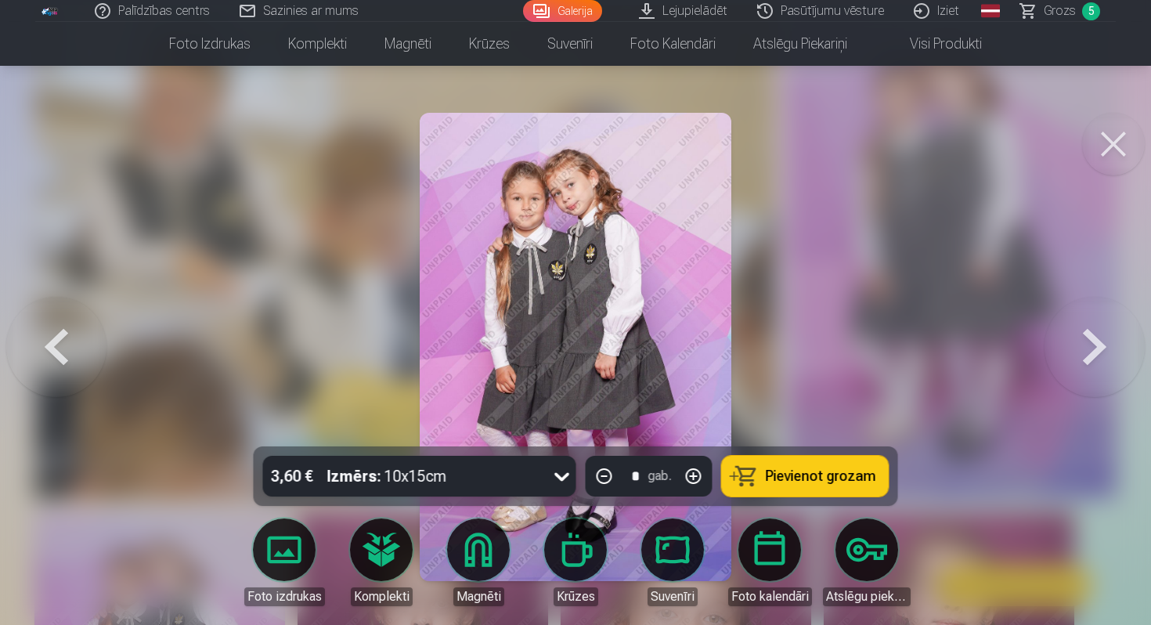
click at [1097, 348] on button at bounding box center [1095, 347] width 100 height 168
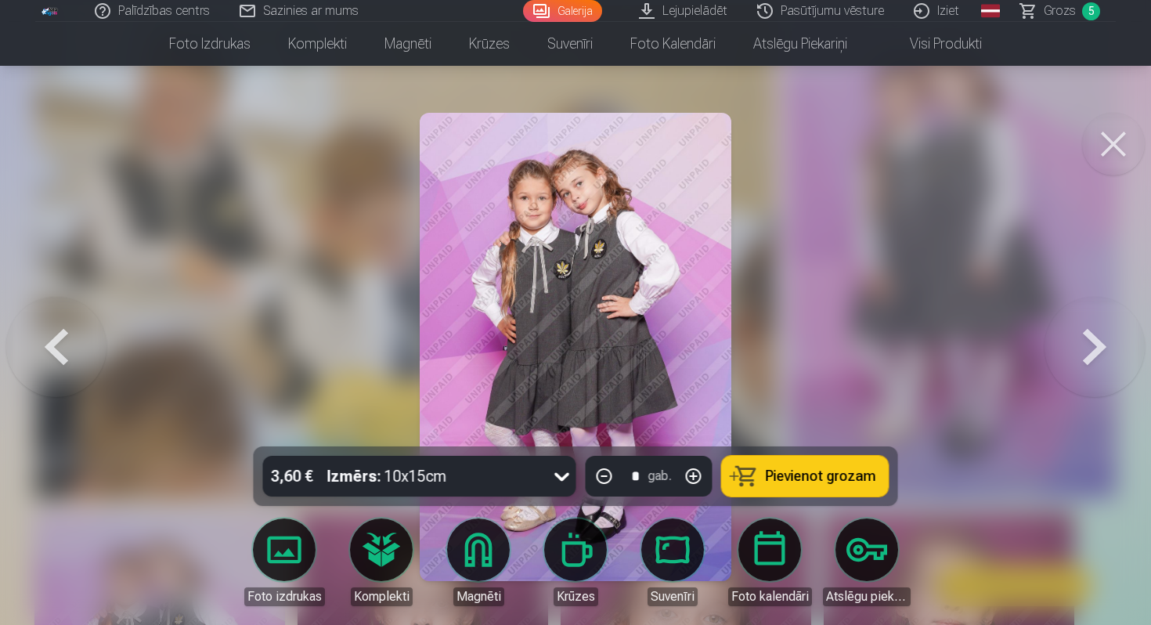
click at [56, 356] on button at bounding box center [56, 347] width 100 height 168
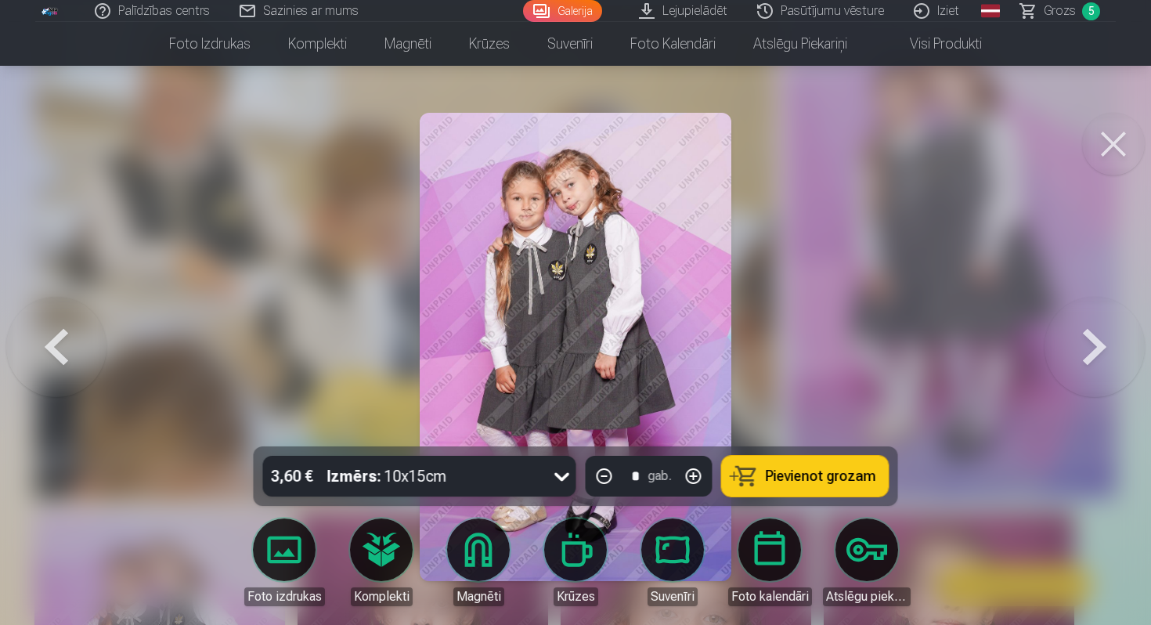
click at [1104, 337] on button at bounding box center [1095, 347] width 100 height 168
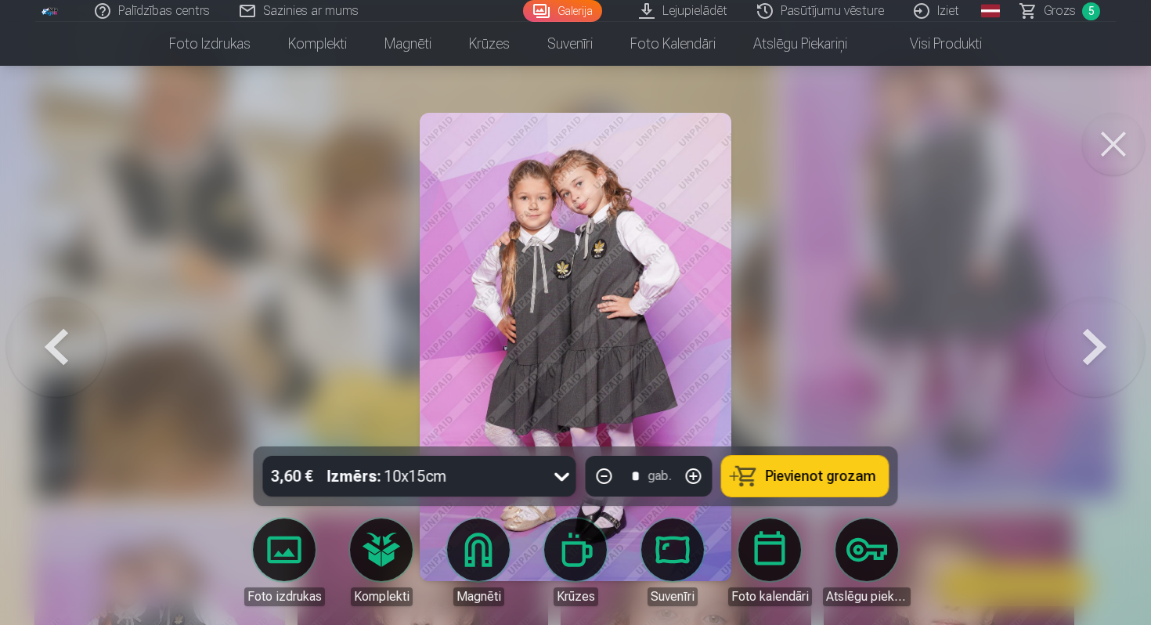
click at [66, 346] on button at bounding box center [56, 347] width 100 height 168
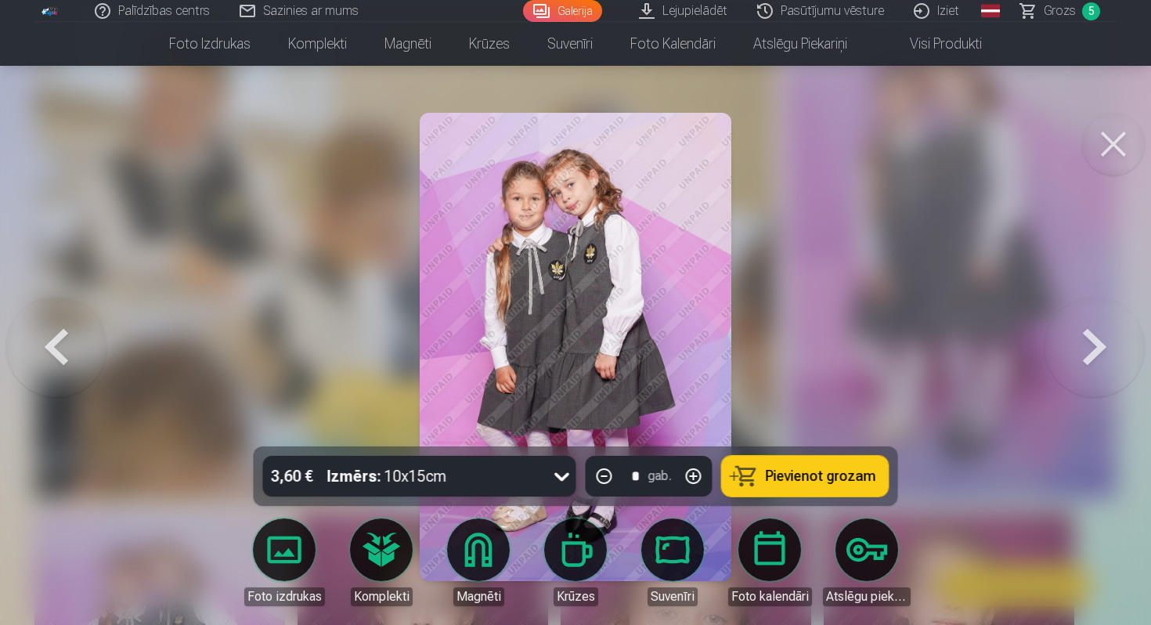
click at [1100, 363] on button at bounding box center [1095, 347] width 100 height 168
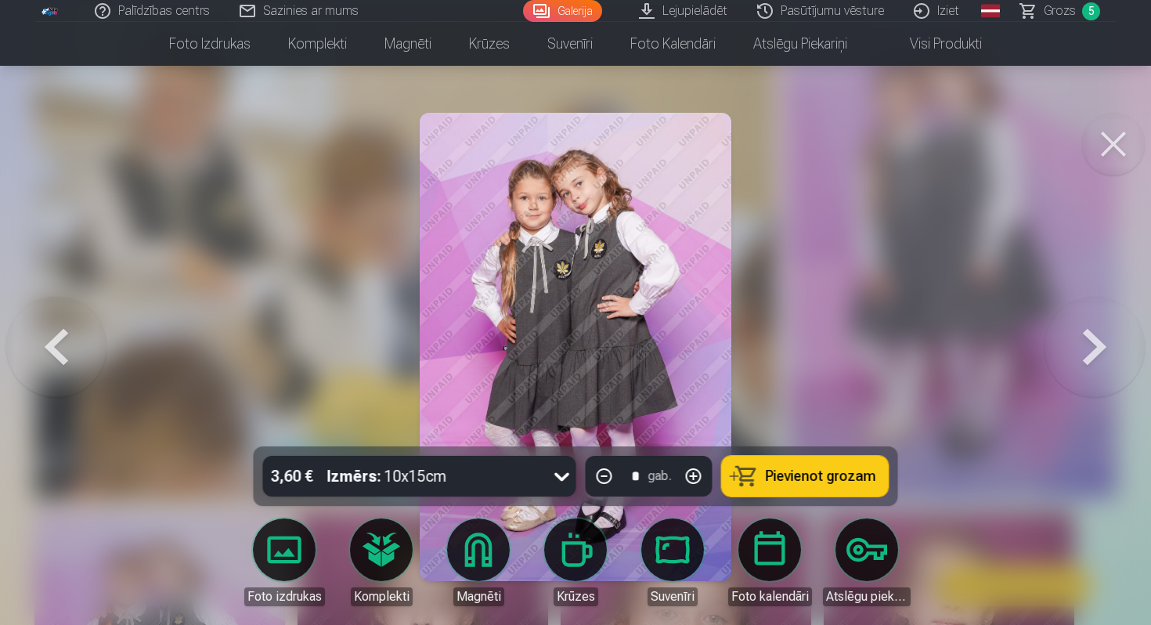
click at [1112, 365] on button at bounding box center [1095, 347] width 100 height 168
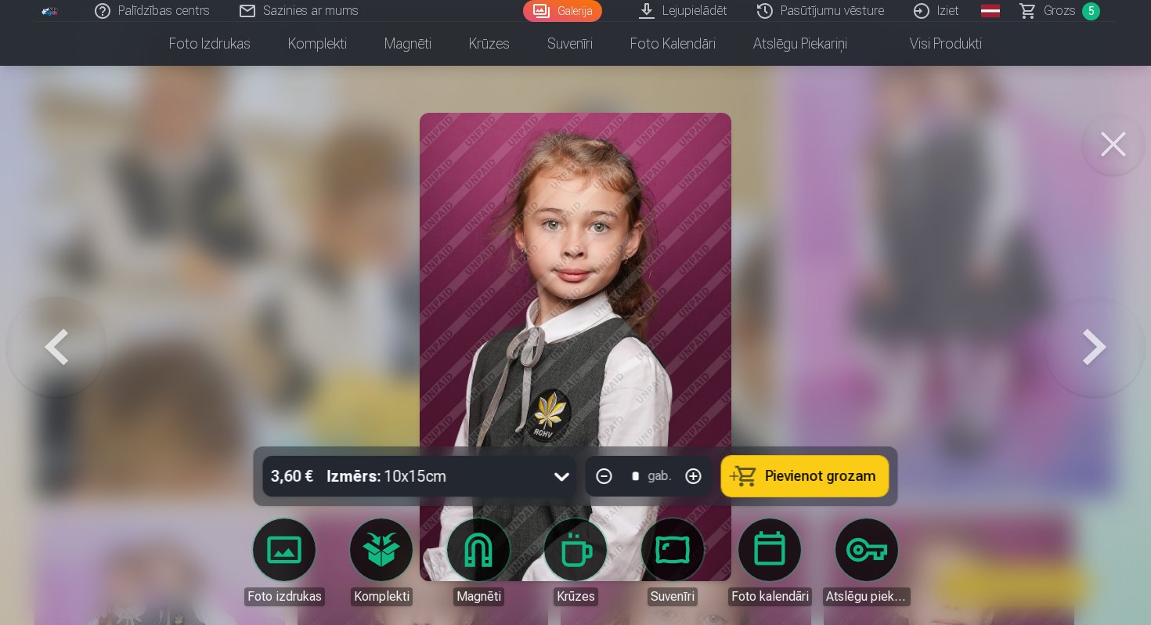
click at [52, 355] on button at bounding box center [56, 347] width 100 height 168
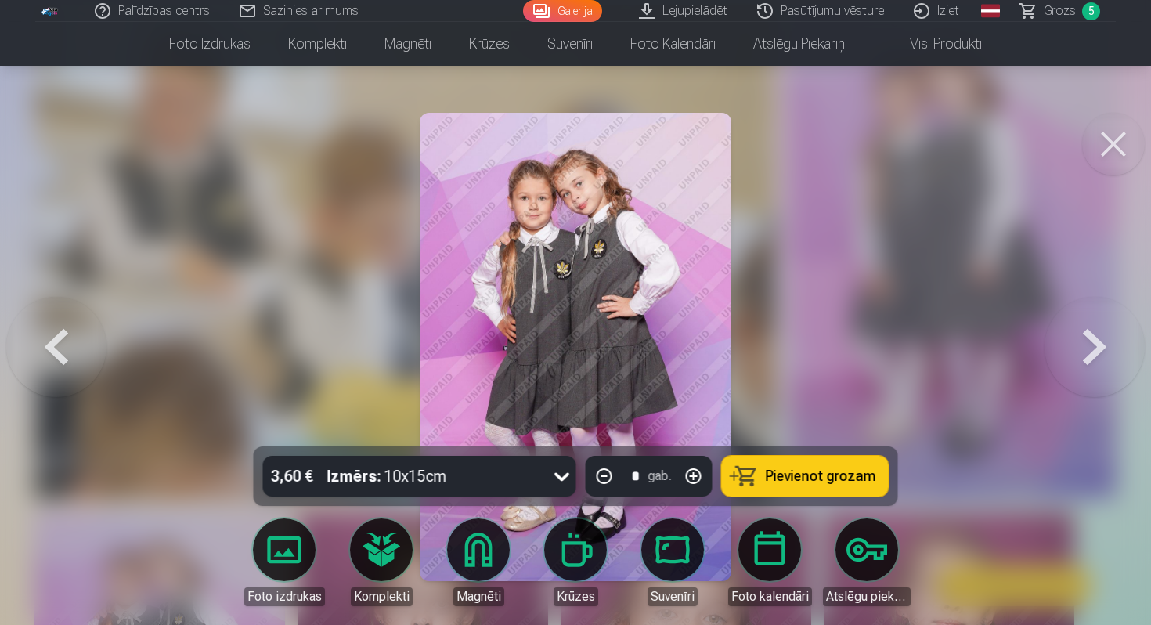
click at [84, 347] on button at bounding box center [56, 347] width 100 height 168
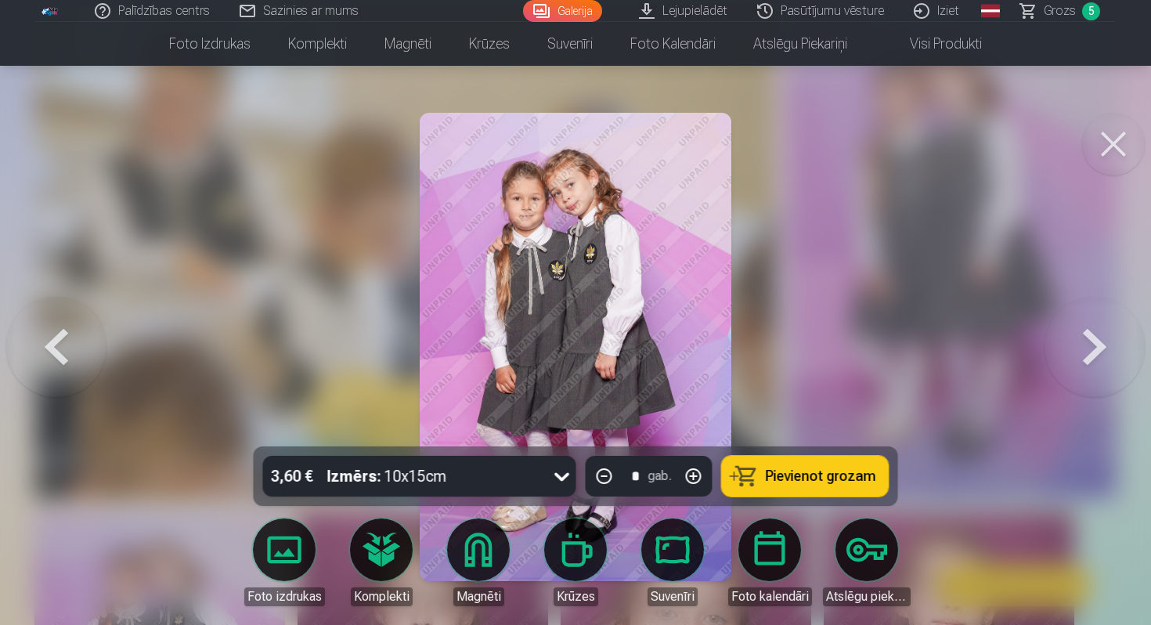
click at [1107, 356] on button at bounding box center [1095, 347] width 100 height 168
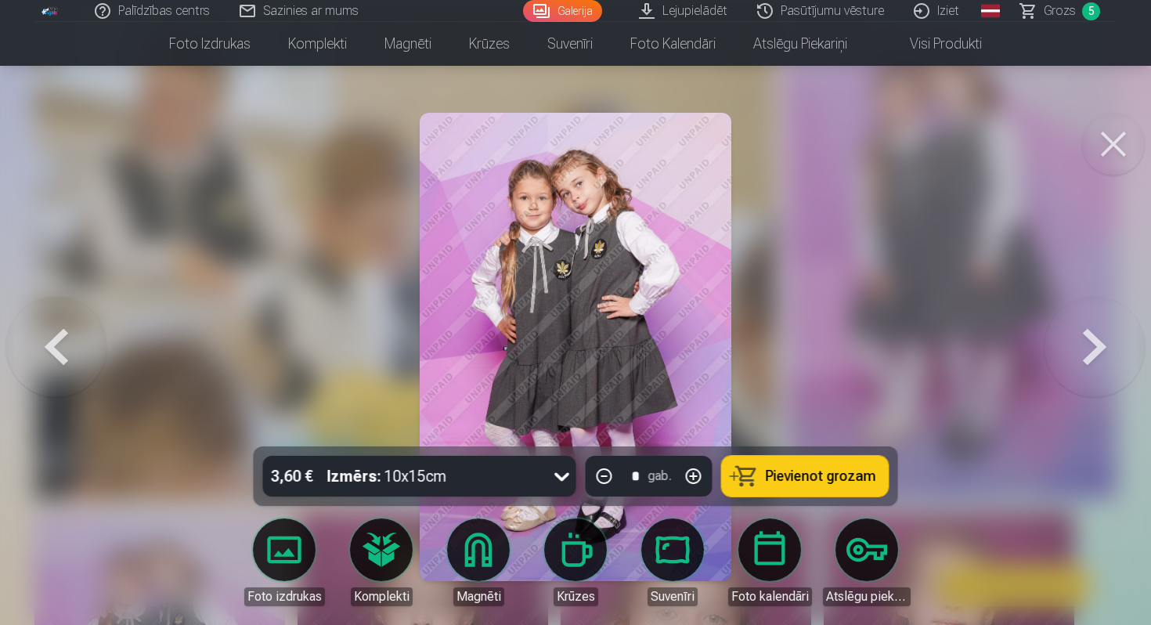
click at [65, 327] on button at bounding box center [56, 347] width 100 height 168
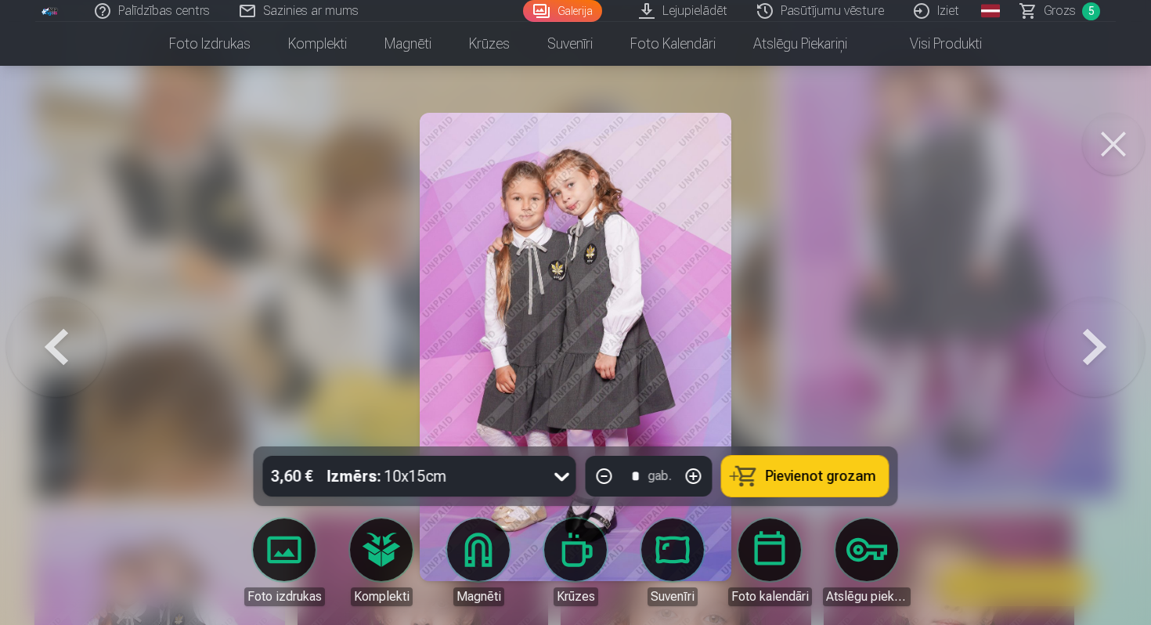
click at [1103, 352] on button at bounding box center [1095, 347] width 100 height 168
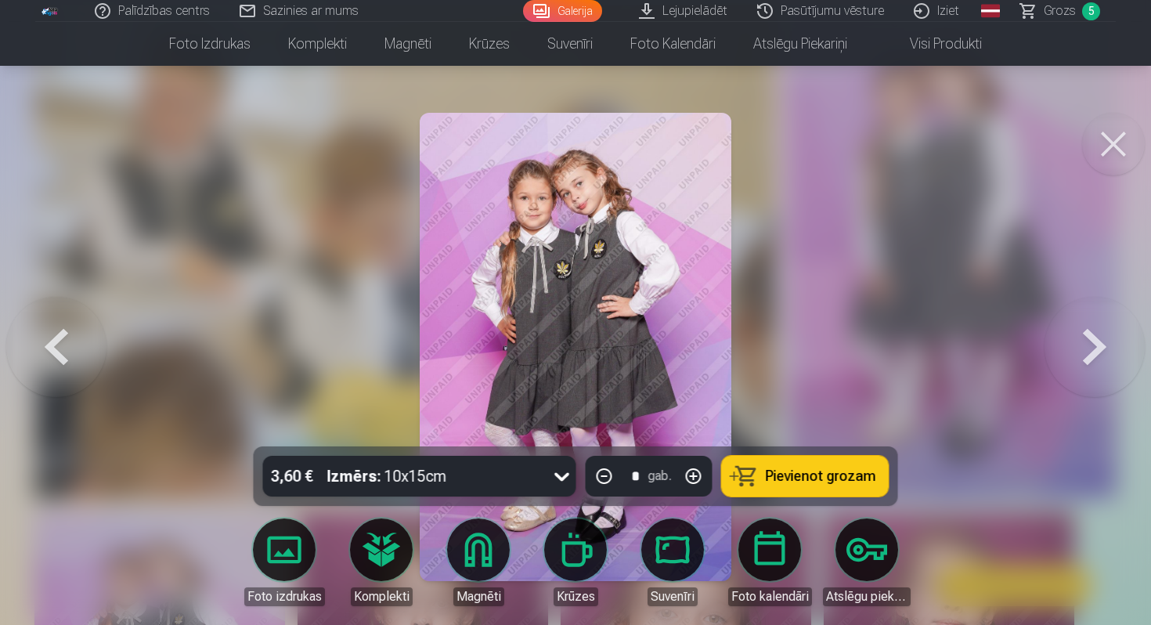
click at [851, 474] on span "Pievienot grozam" at bounding box center [821, 476] width 110 height 14
click at [1103, 352] on button at bounding box center [1095, 347] width 100 height 168
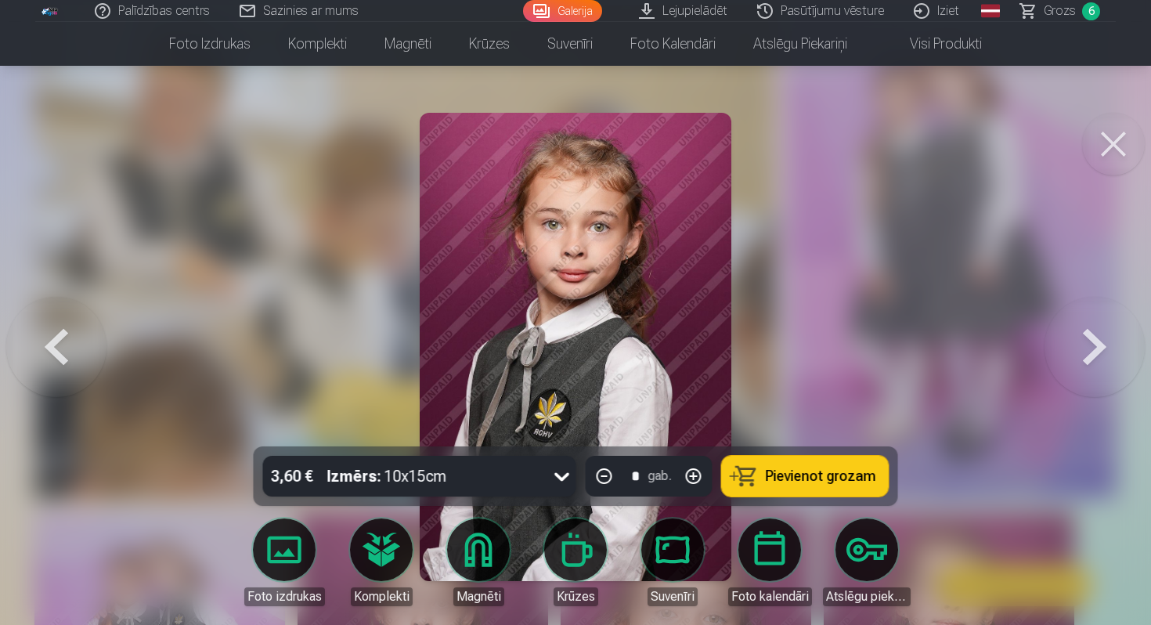
click at [1103, 352] on button at bounding box center [1095, 347] width 100 height 168
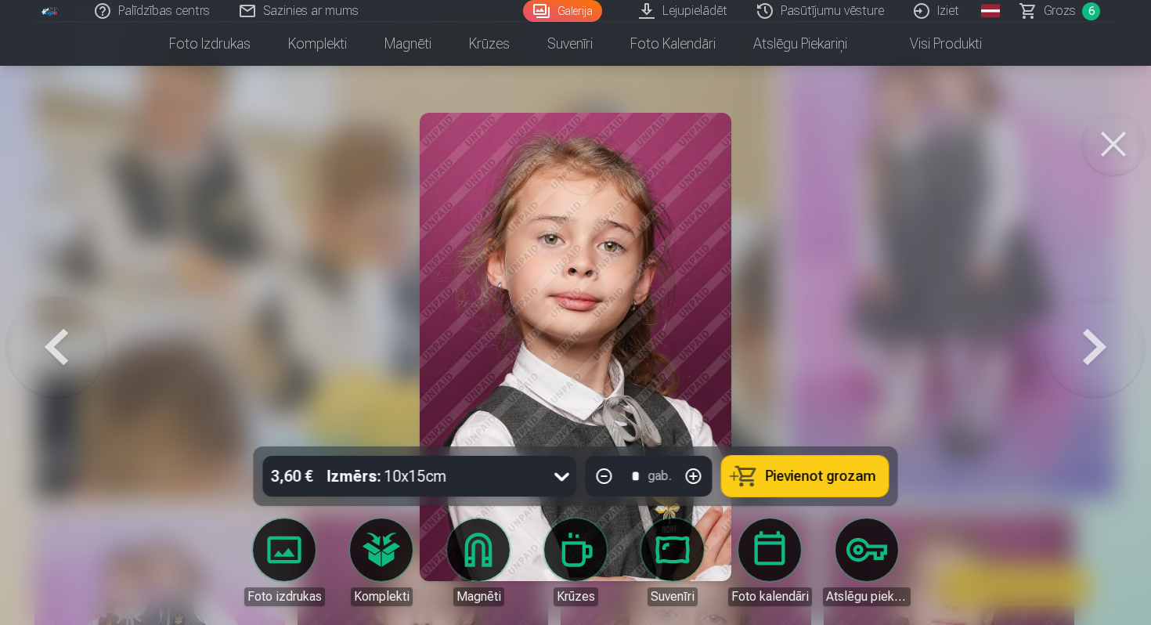
click at [1095, 345] on button at bounding box center [1095, 347] width 100 height 168
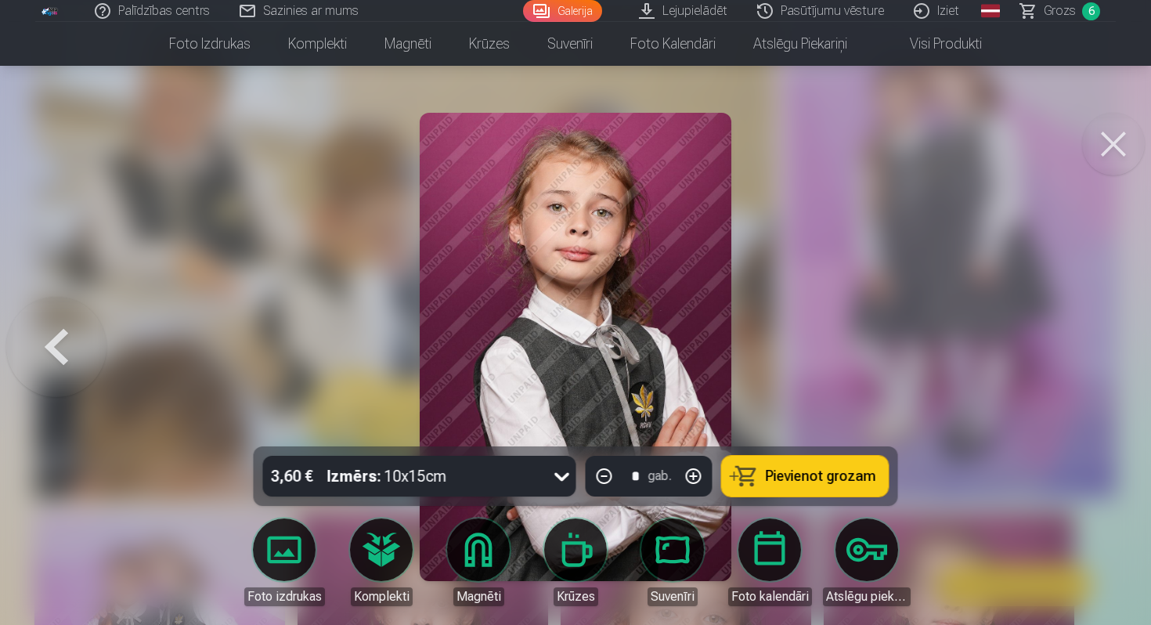
click at [1095, 345] on div at bounding box center [575, 312] width 1151 height 625
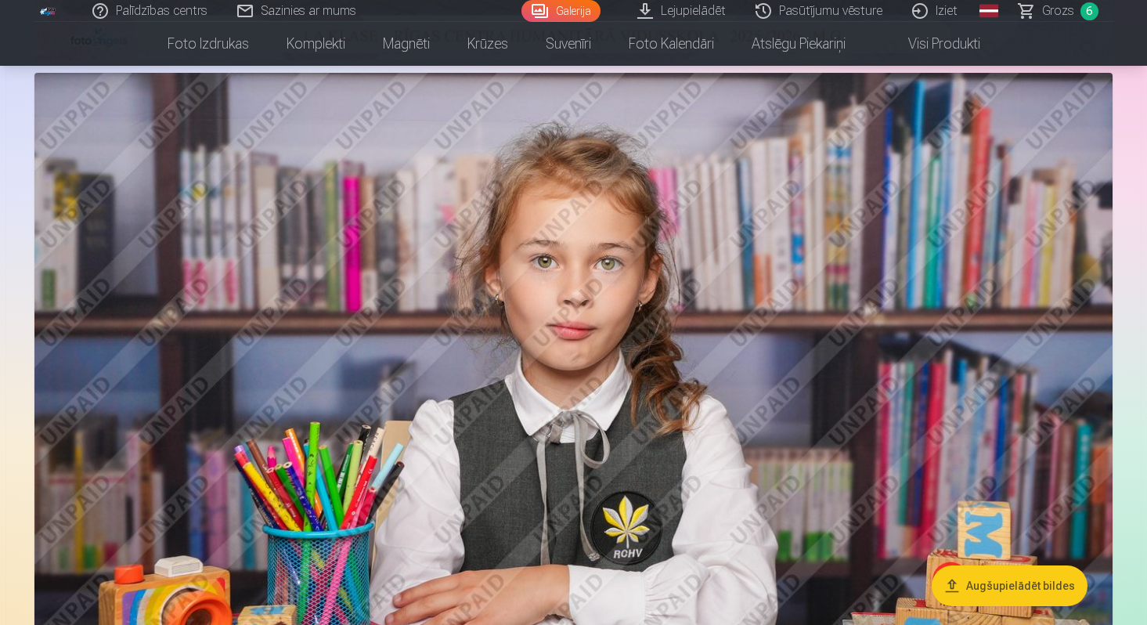
scroll to position [789, 0]
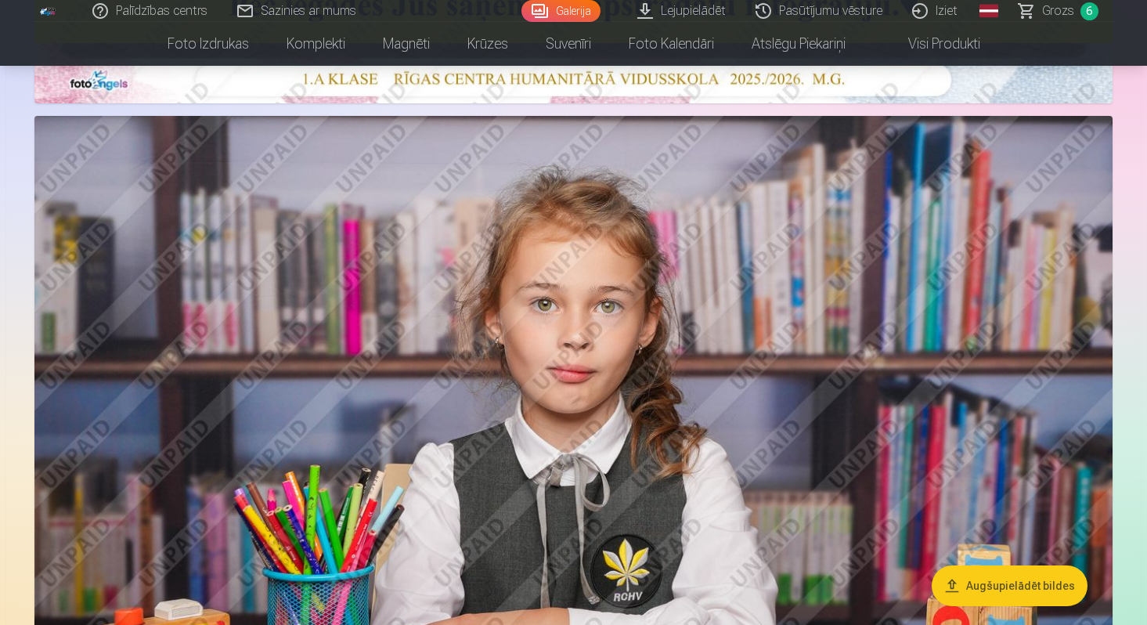
click at [1041, 20] on link "Grozs 6" at bounding box center [1060, 11] width 110 height 22
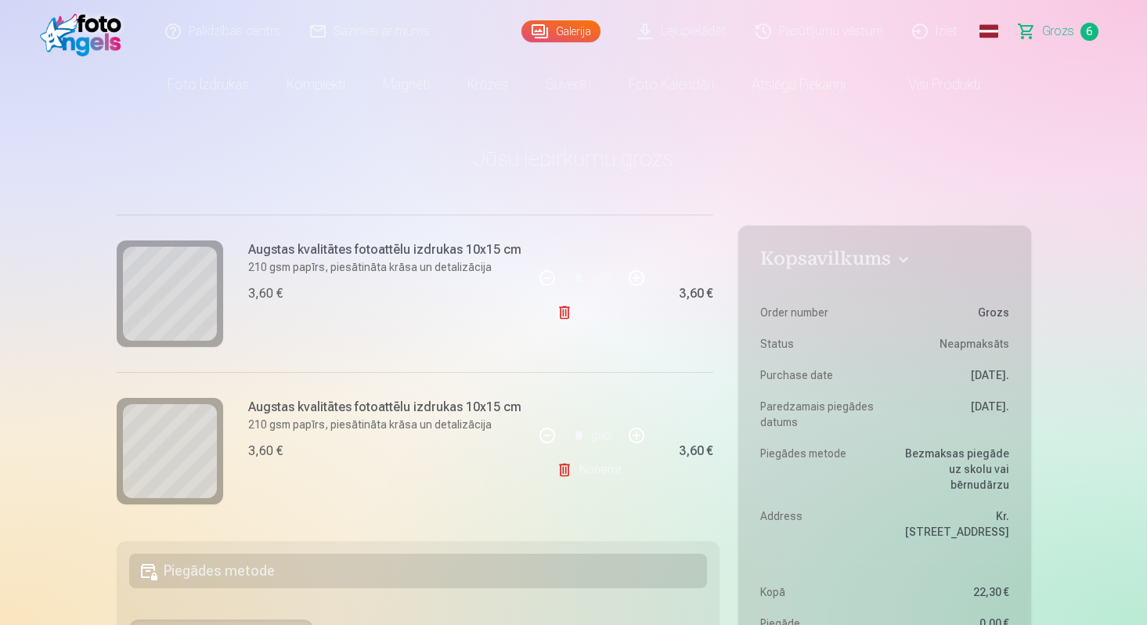
scroll to position [346, 0]
click at [600, 312] on link "Noņemt" at bounding box center [592, 309] width 71 height 31
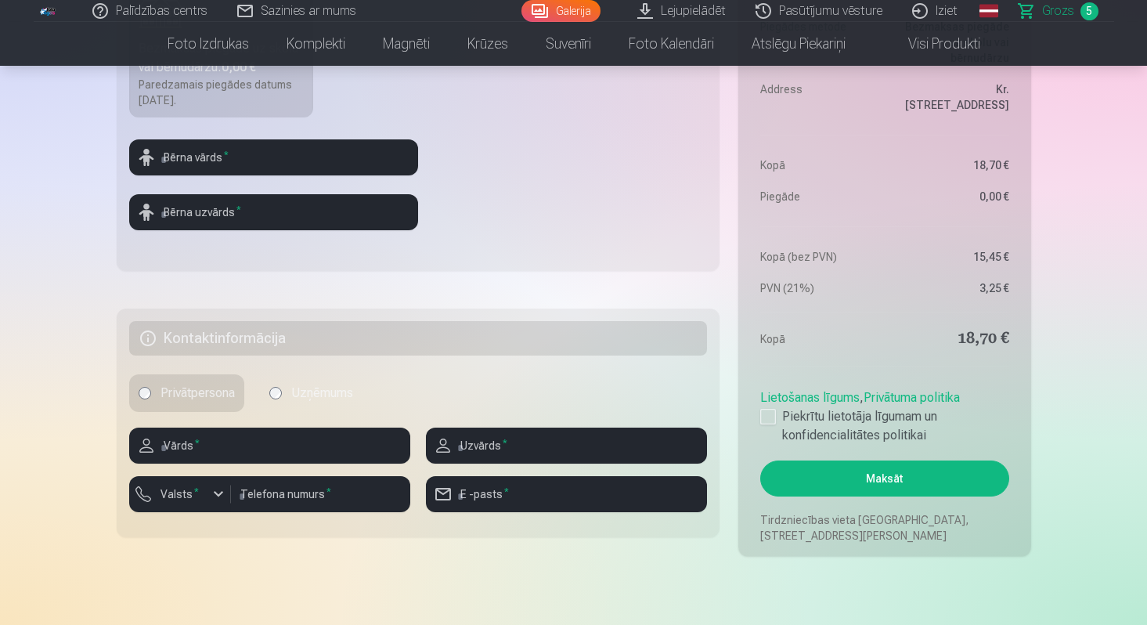
scroll to position [0, 0]
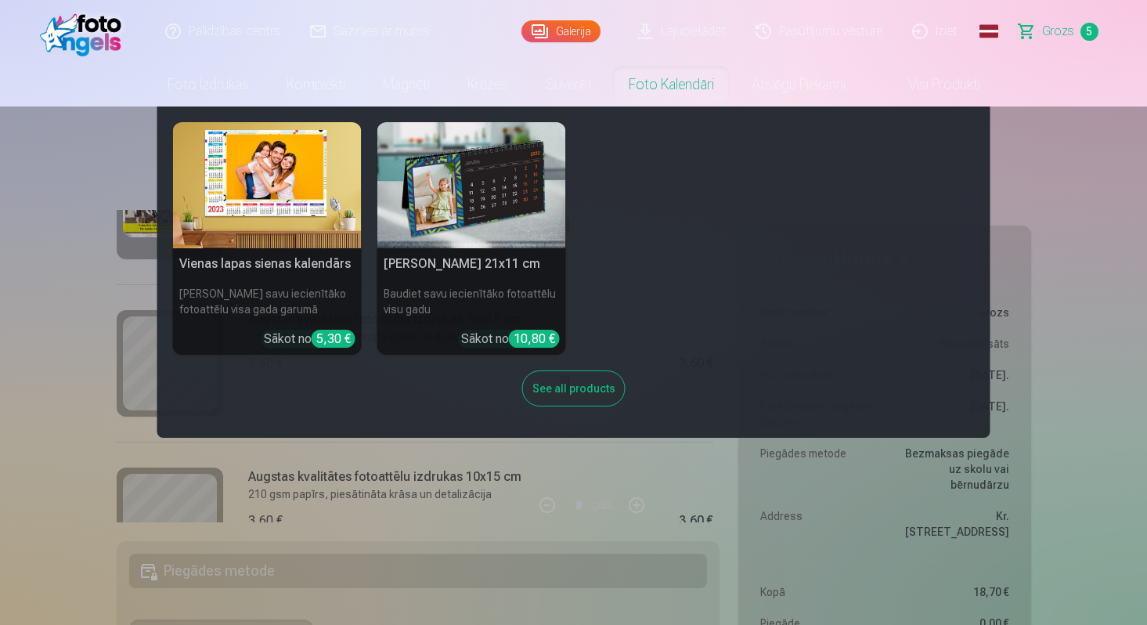
click at [672, 92] on link "Foto kalendāri" at bounding box center [671, 85] width 123 height 44
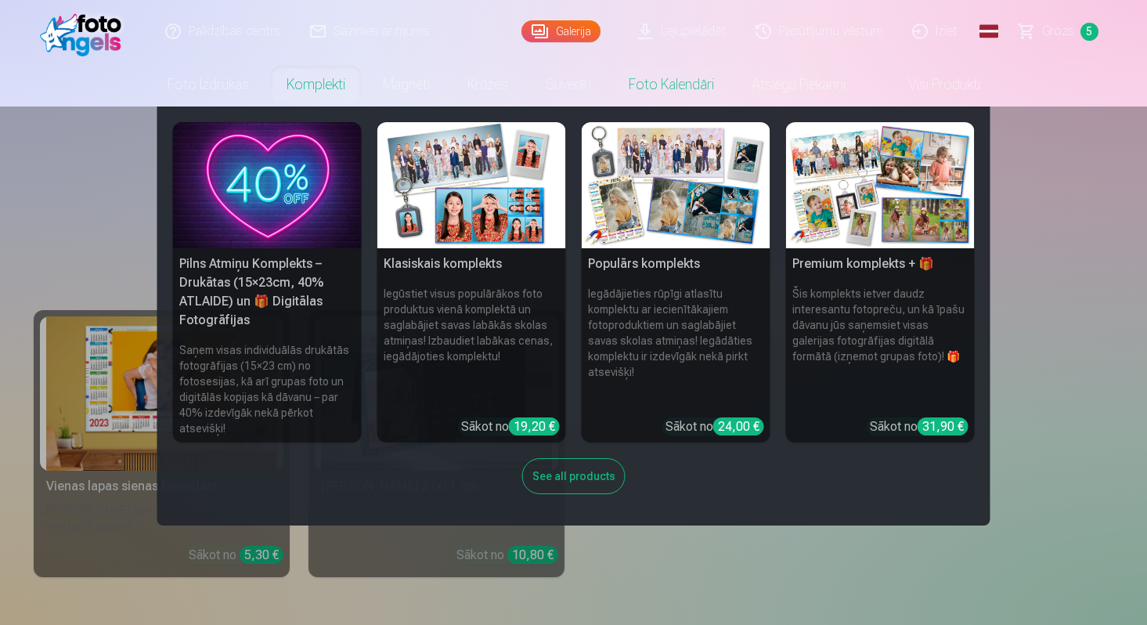
click at [287, 281] on h5 "Pilns Atmiņu Komplekts – Drukātas (15×23cm, 40% ATLAIDE) un 🎁 Digitālas Fotogrā…" at bounding box center [267, 292] width 189 height 88
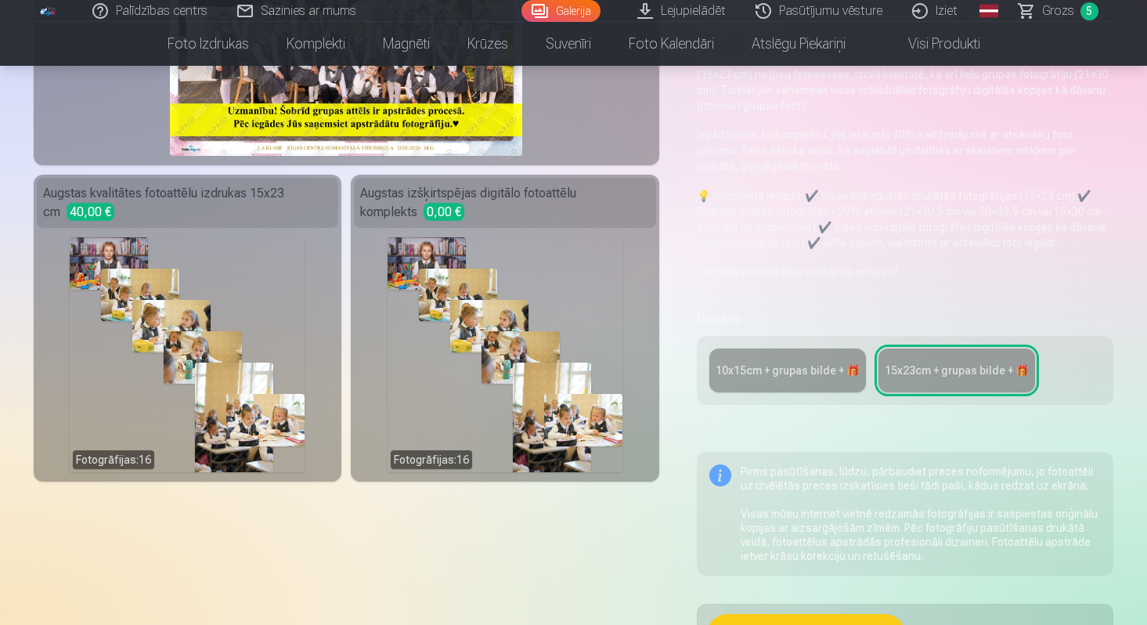
scroll to position [287, 0]
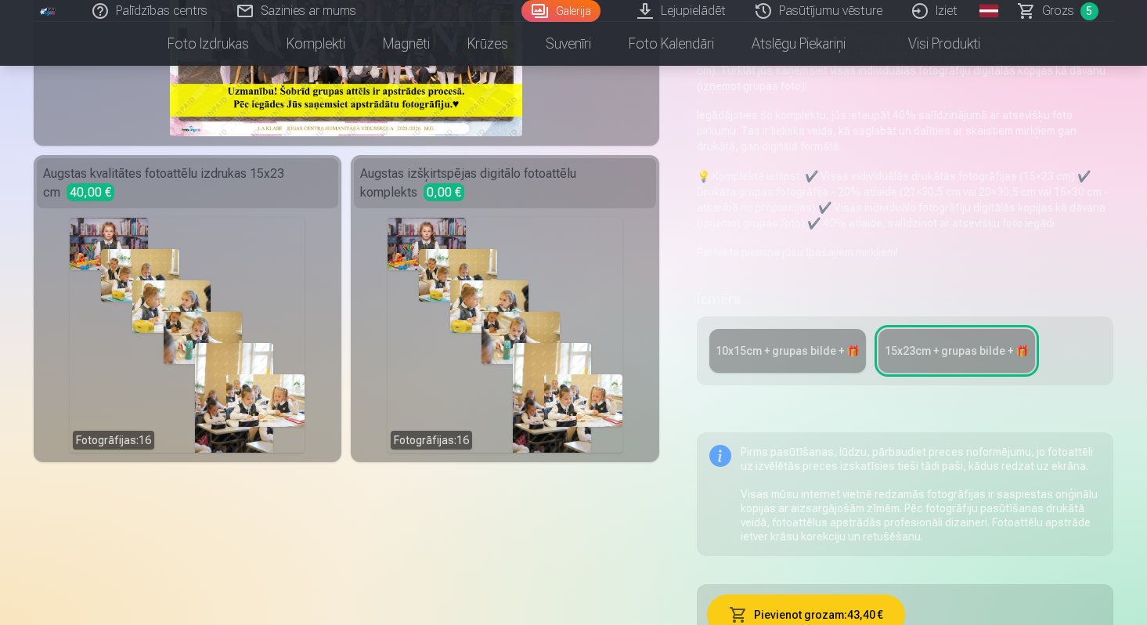
click at [792, 336] on link "10x15сm + grupas bilde + 🎁" at bounding box center [787, 351] width 157 height 44
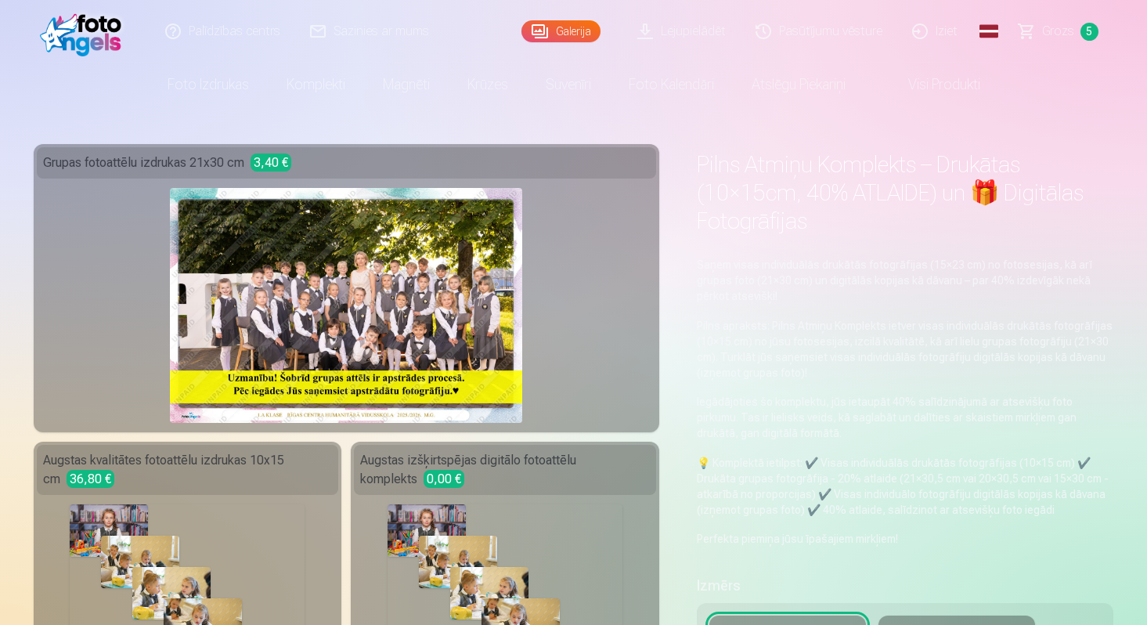
click at [1073, 39] on span "Grozs" at bounding box center [1058, 31] width 32 height 19
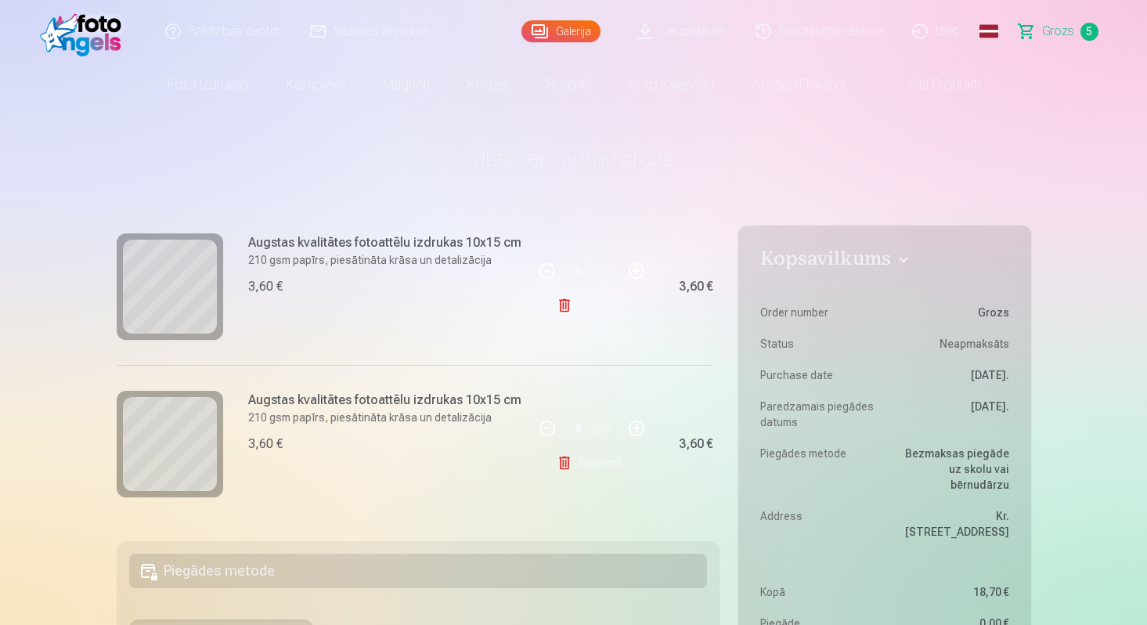
scroll to position [254, 0]
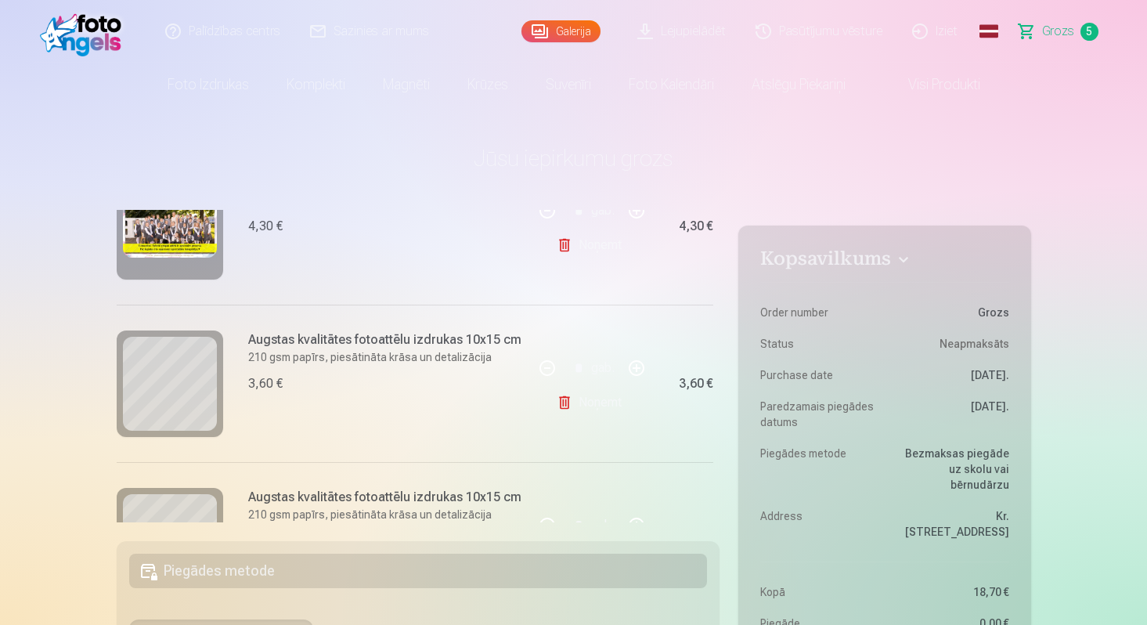
click at [576, 31] on link "Galerija" at bounding box center [560, 31] width 79 height 22
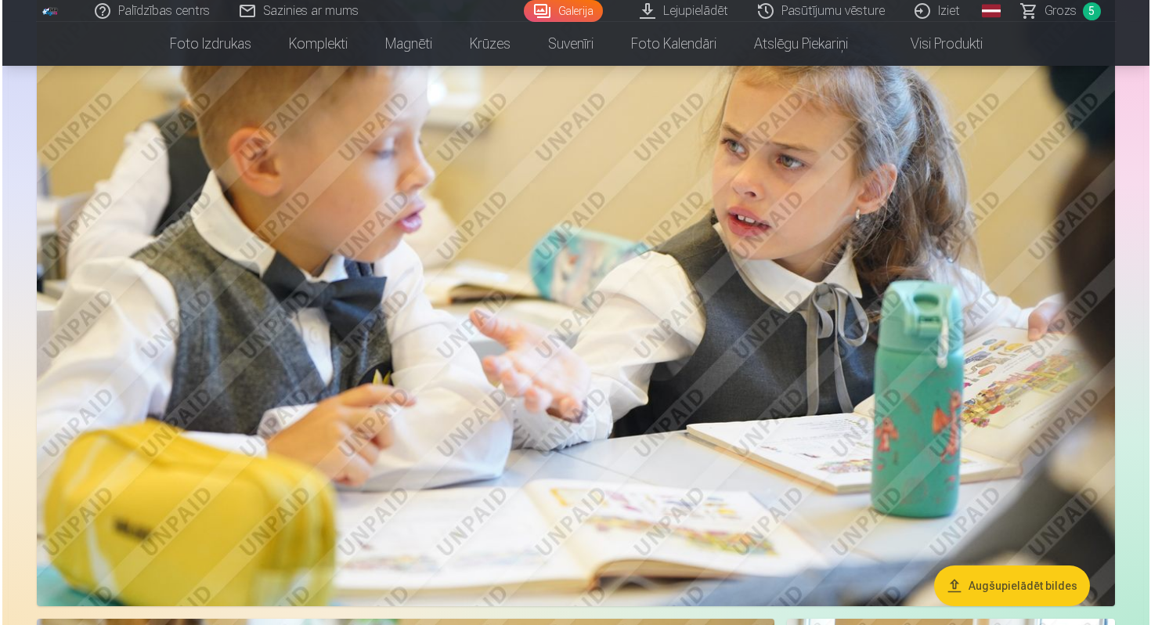
scroll to position [2481, 0]
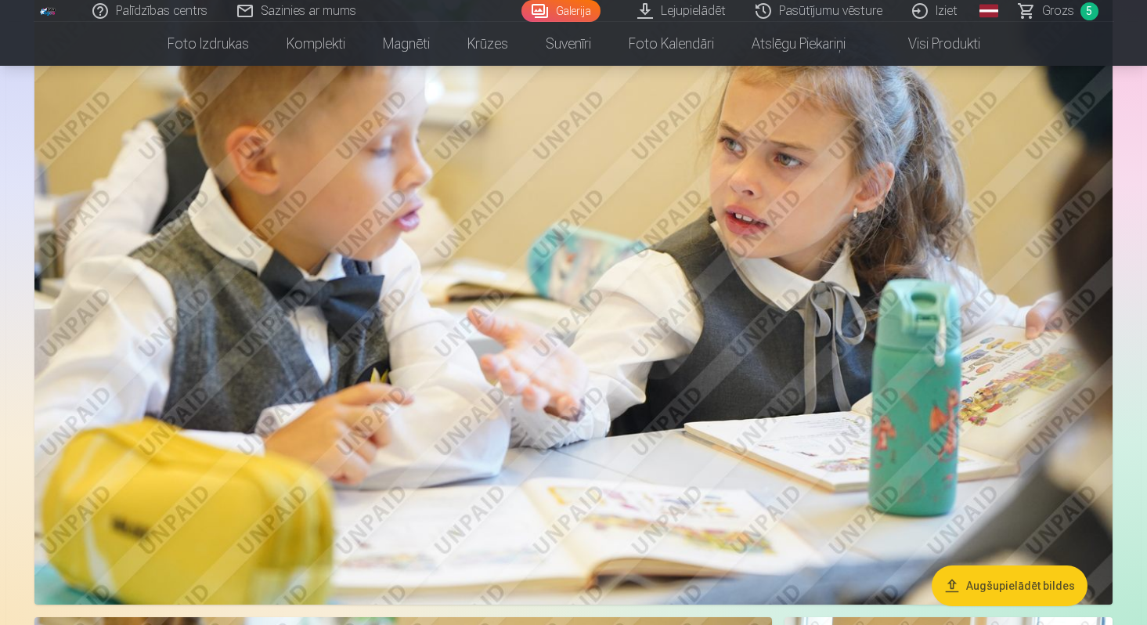
click at [712, 410] on img at bounding box center [573, 245] width 1078 height 719
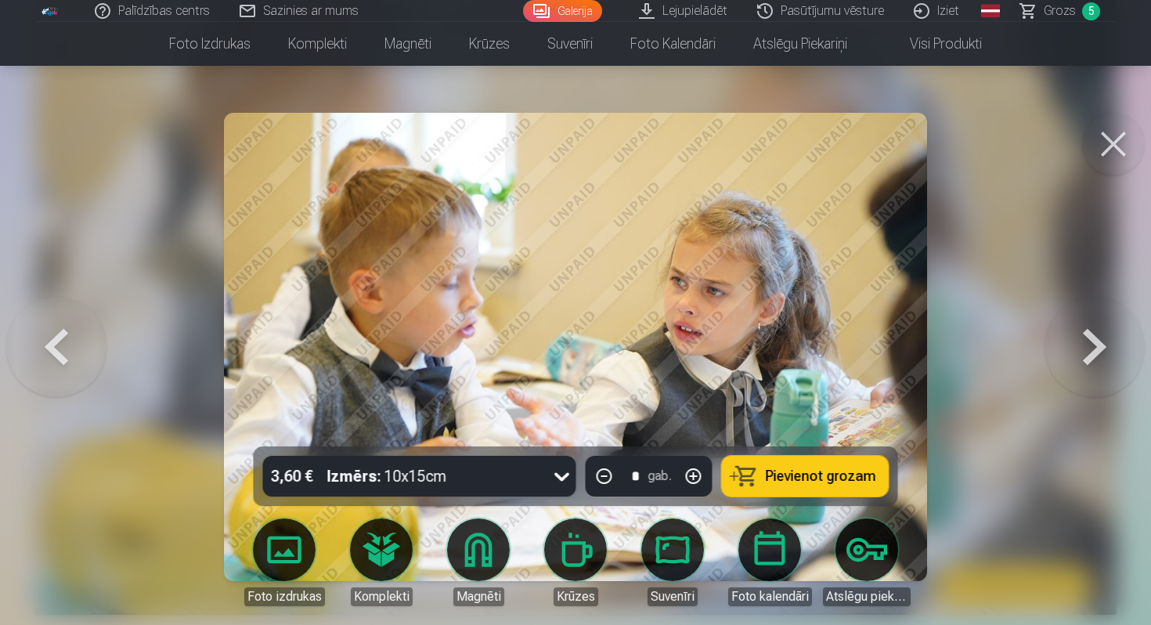
click at [842, 482] on span "Pievienot grozam" at bounding box center [821, 476] width 110 height 14
click at [1047, 15] on span "Grozs" at bounding box center [1060, 11] width 32 height 19
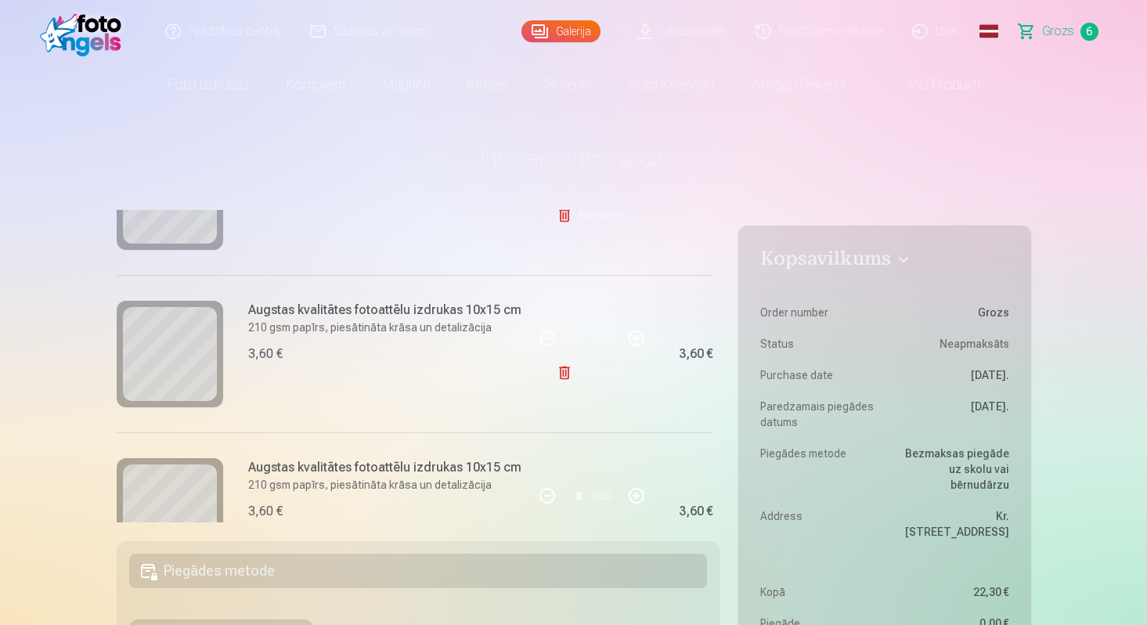
scroll to position [612, 0]
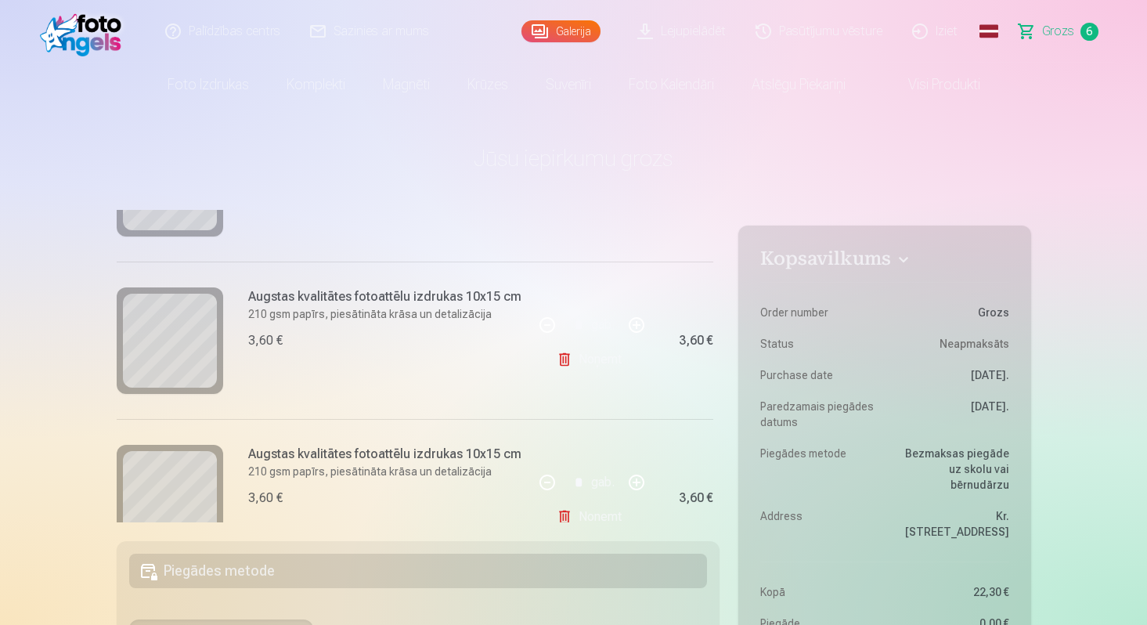
click at [607, 359] on link "Noņemt" at bounding box center [592, 359] width 71 height 31
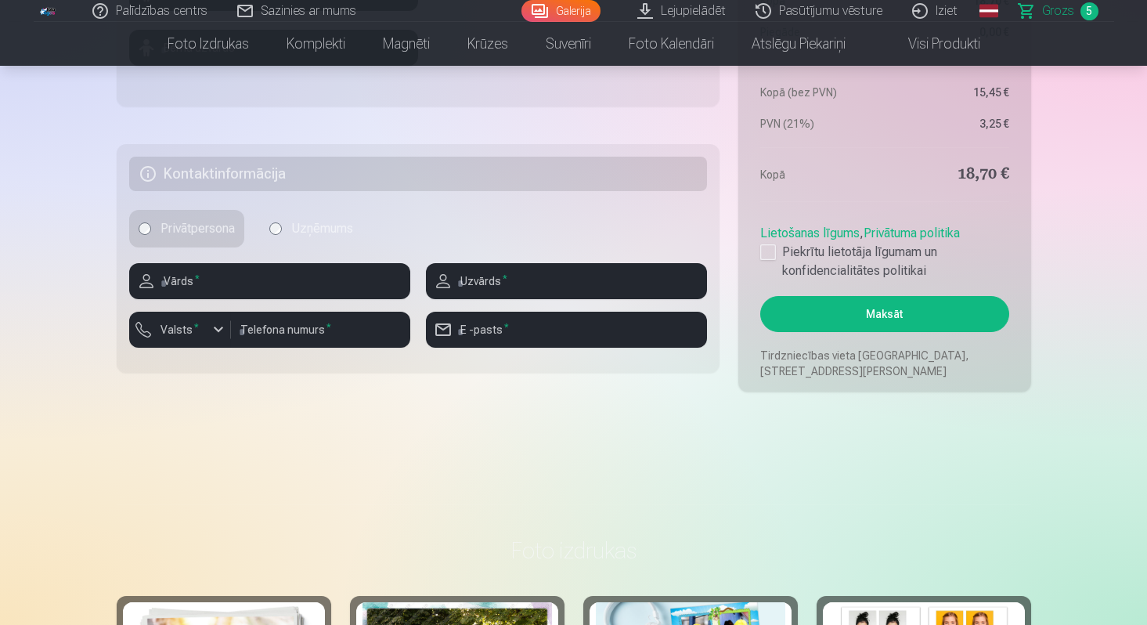
scroll to position [825, 0]
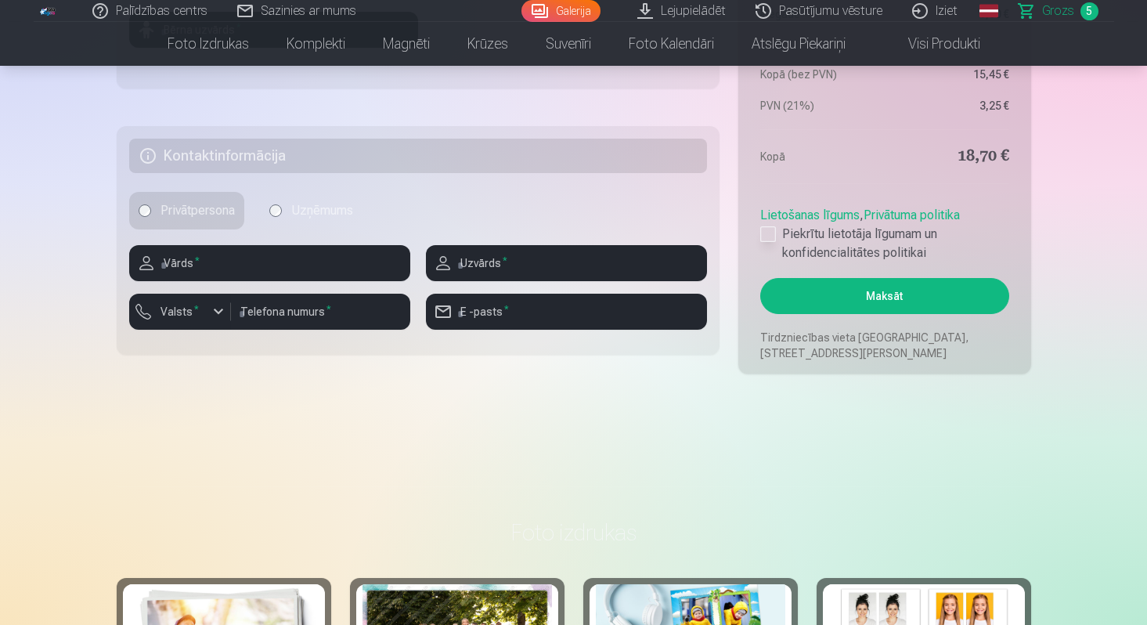
click at [767, 236] on div at bounding box center [768, 234] width 16 height 16
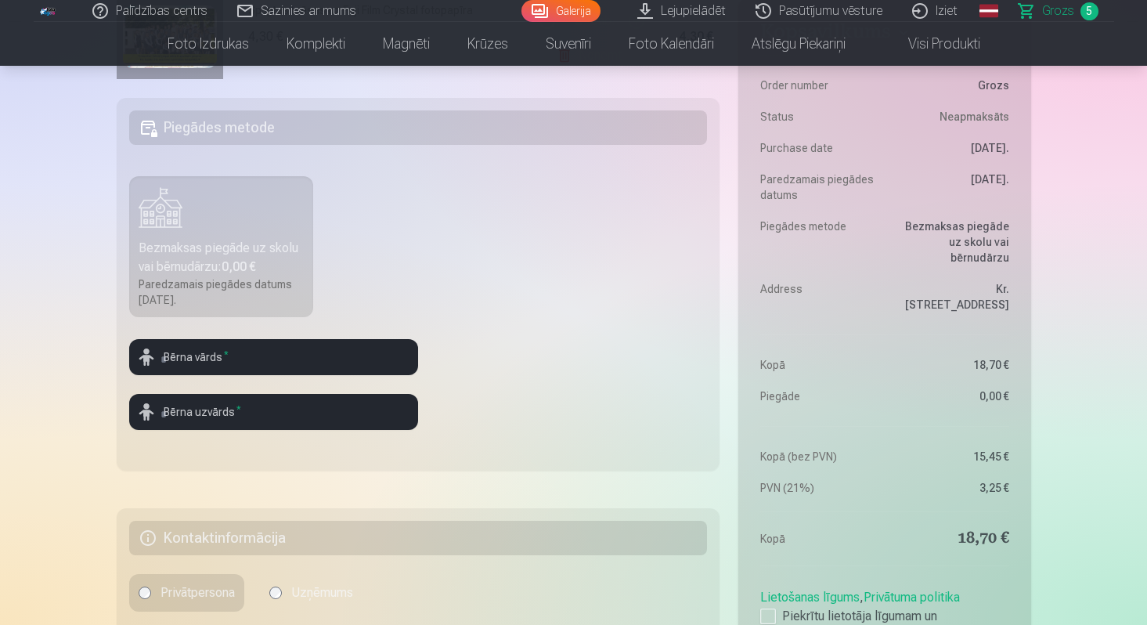
scroll to position [298, 0]
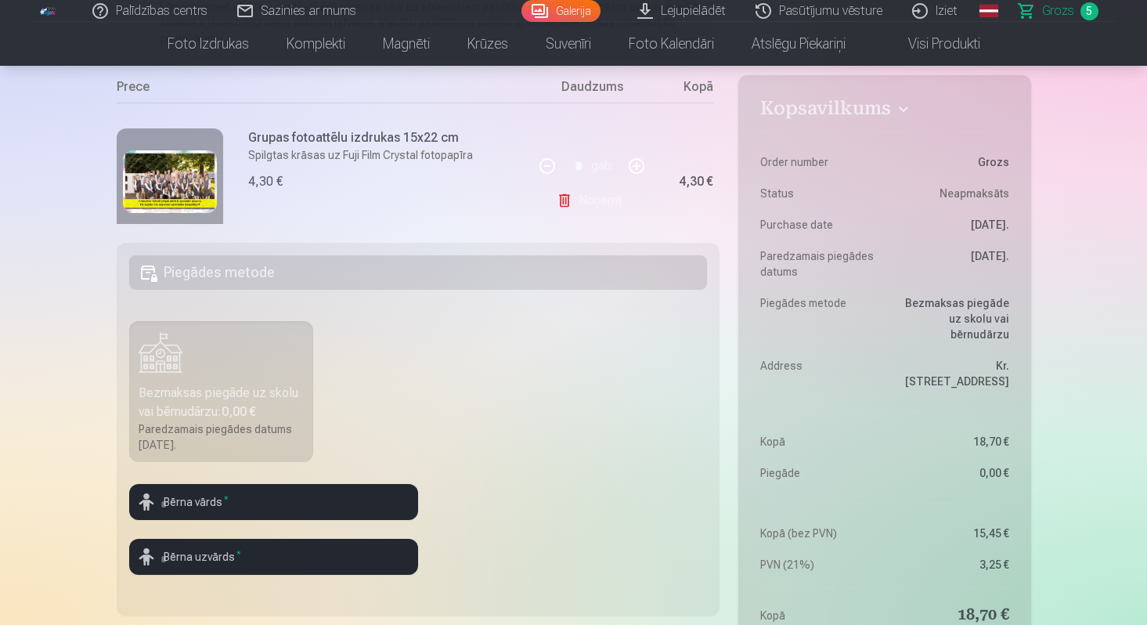
click at [214, 359] on label "Bezmaksas piegāde uz skolu vai bērnudārzu : 0,00 € Paredzamais piegādes datums …" at bounding box center [221, 391] width 185 height 141
click at [236, 496] on input "text" at bounding box center [273, 502] width 289 height 36
type input "****"
click at [258, 560] on input "text" at bounding box center [273, 557] width 289 height 36
type input "********"
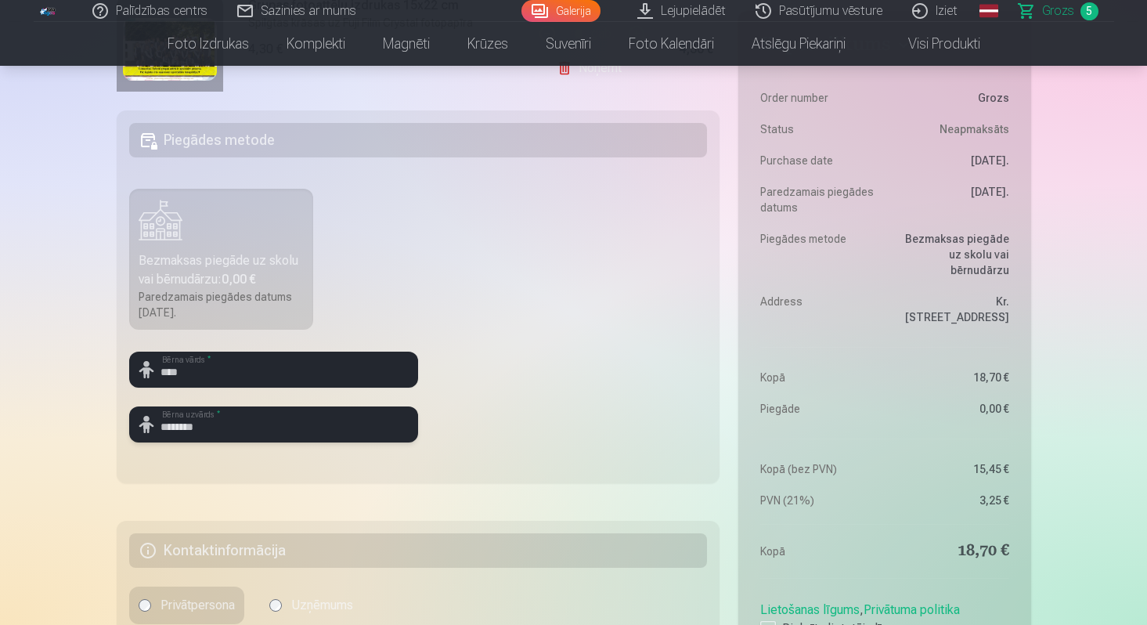
scroll to position [530, 0]
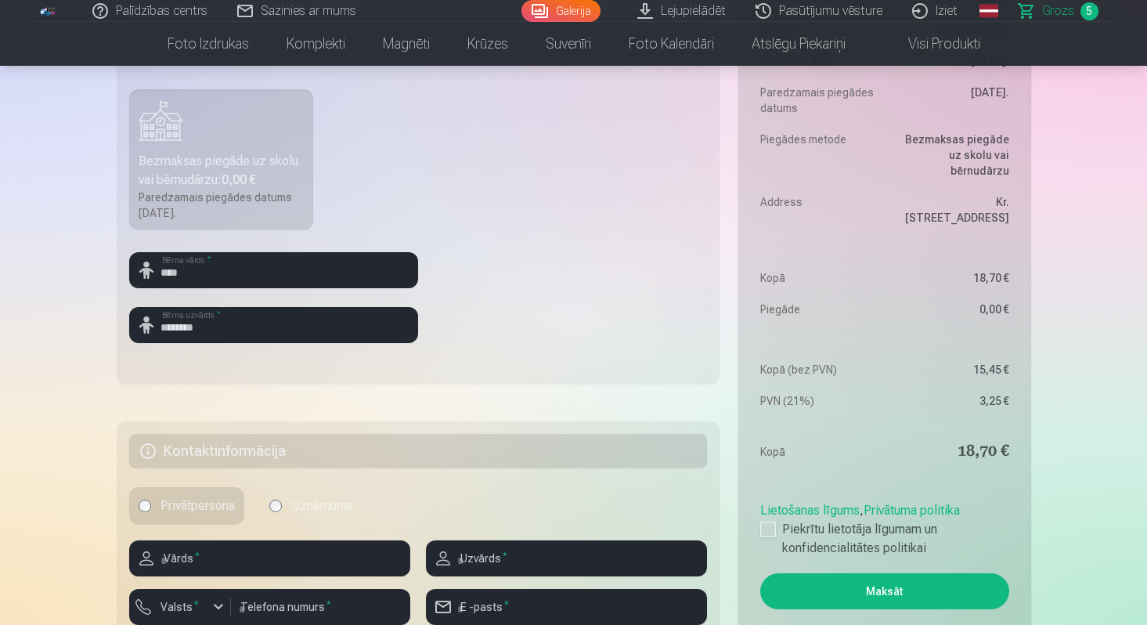
click at [489, 337] on fieldset "Piegādes metode Bezmaksas piegāde uz skolu vai bērnudārzu : 0,00 € Paredzamais …" at bounding box center [419, 197] width 604 height 373
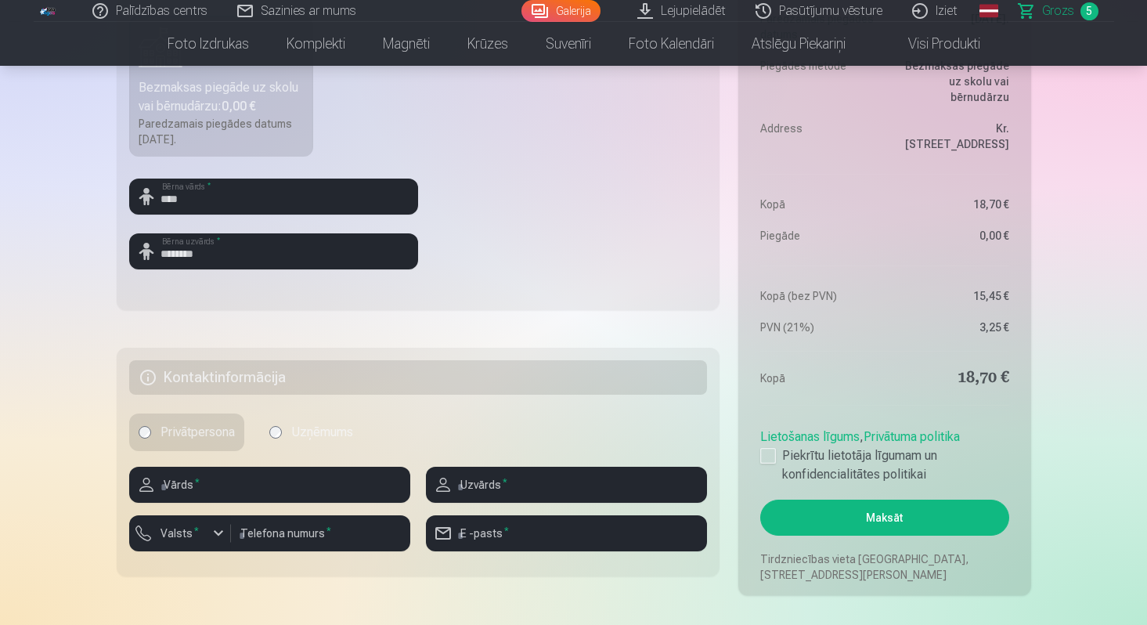
scroll to position [641, 0]
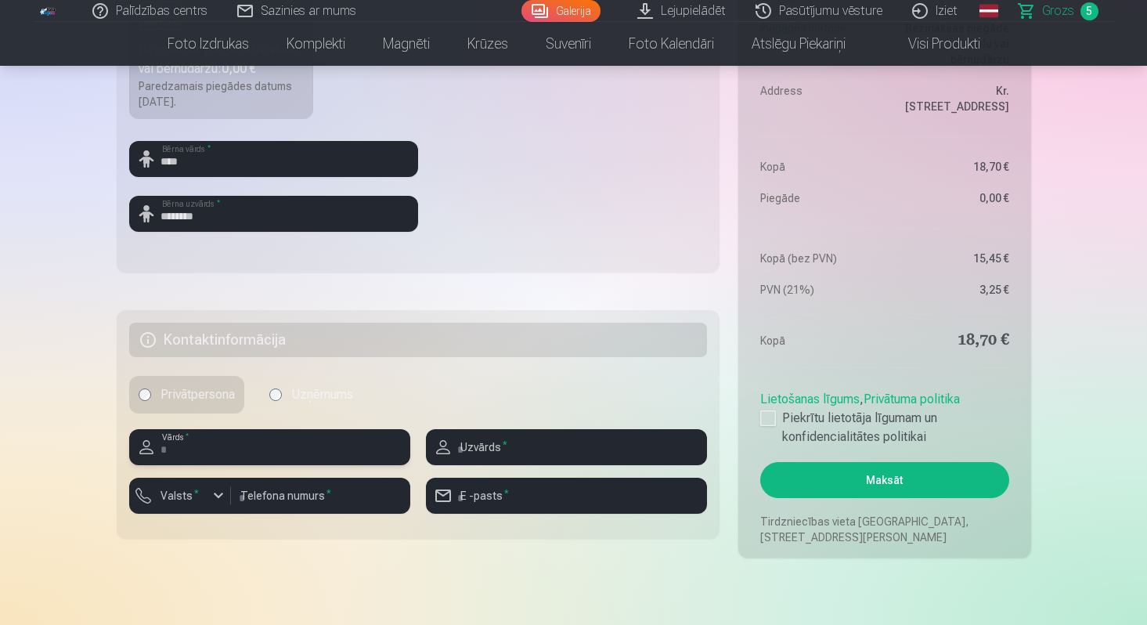
click at [212, 449] on input "text" at bounding box center [269, 447] width 281 height 36
type input "*****"
type input "********"
type input "**********"
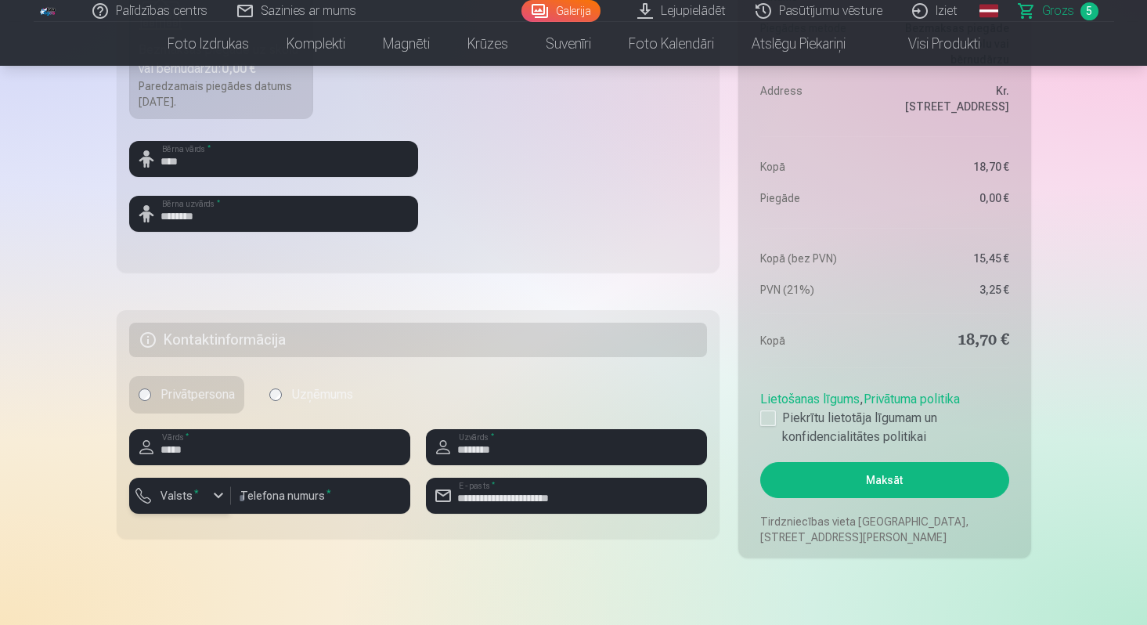
click at [217, 503] on div "button" at bounding box center [218, 495] width 19 height 19
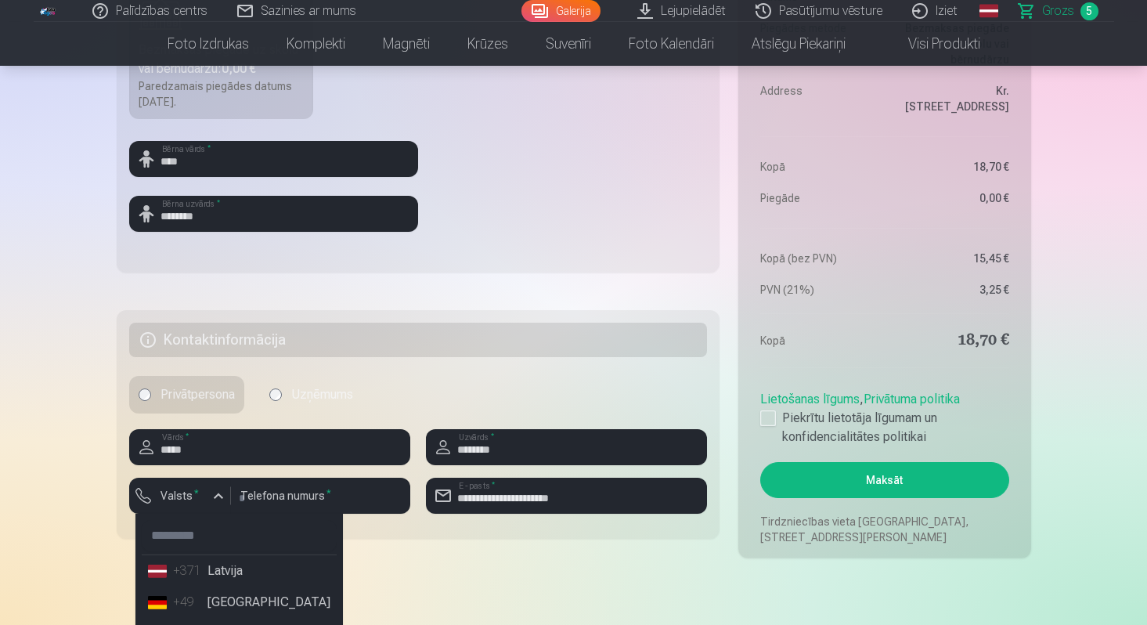
click at [233, 574] on li "+371 Latvija" at bounding box center [239, 570] width 195 height 31
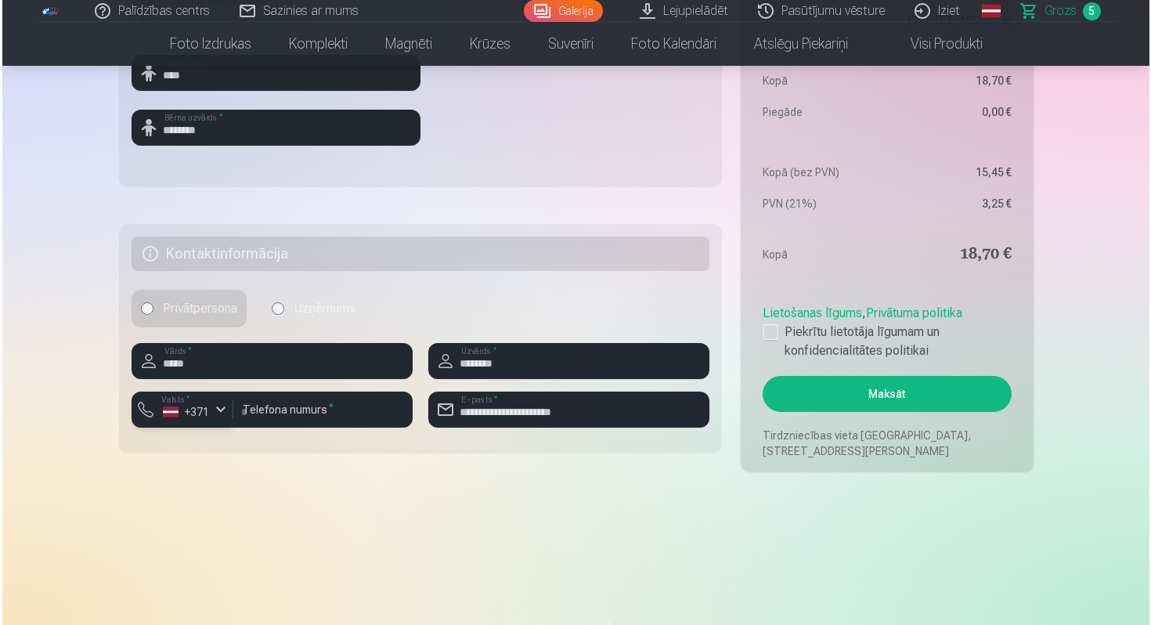
scroll to position [715, 0]
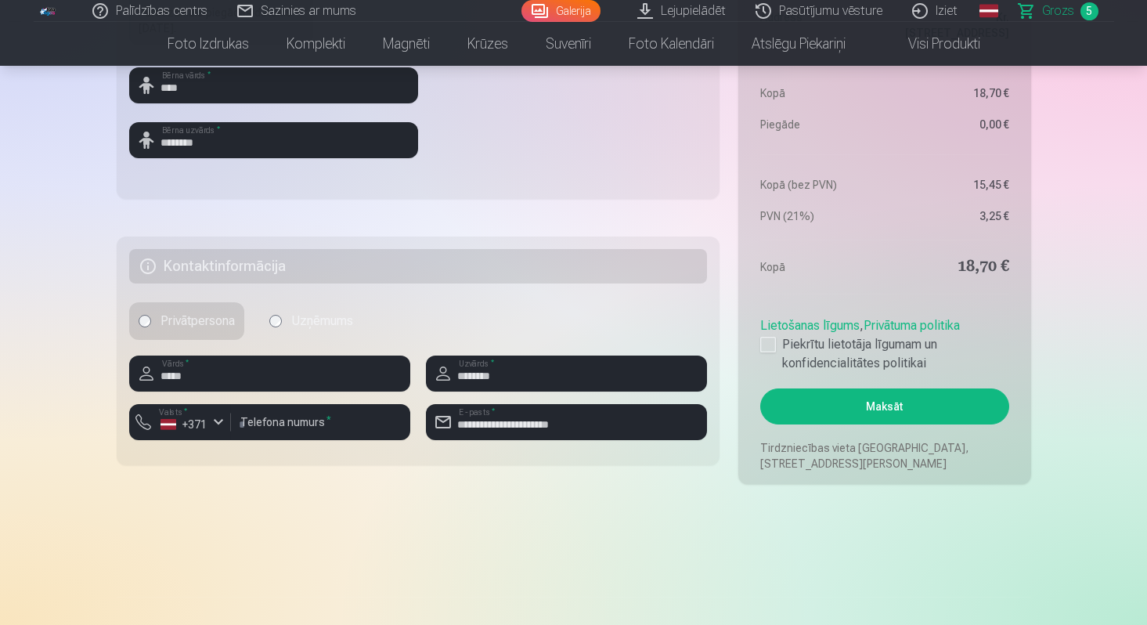
click at [897, 404] on button "Maksāt" at bounding box center [884, 406] width 248 height 36
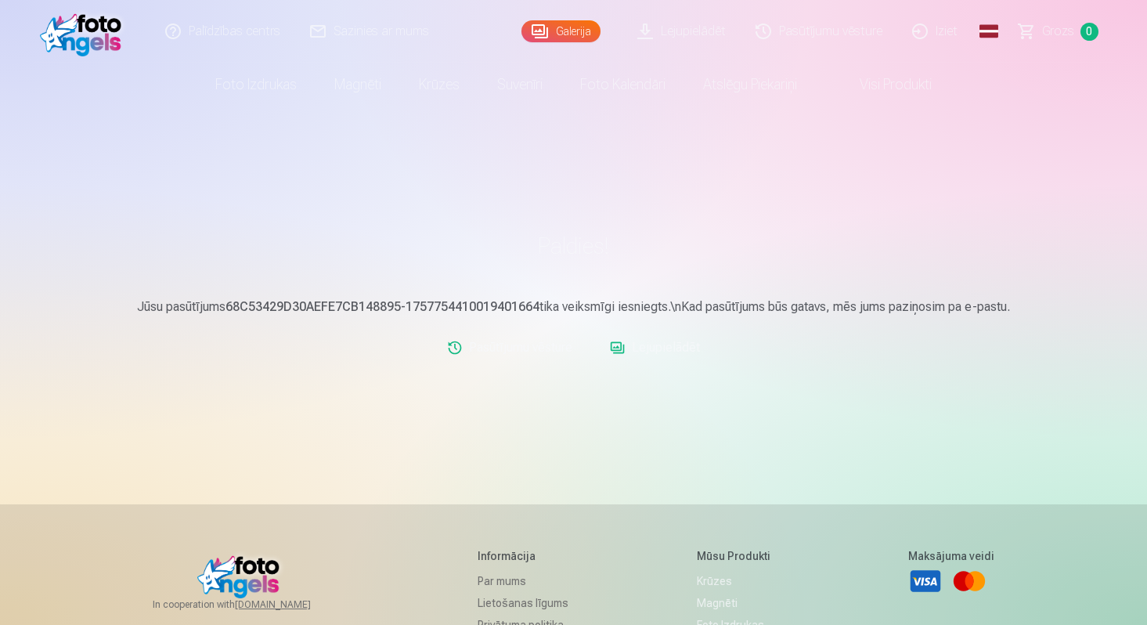
click at [673, 344] on link "Lejupielādēt" at bounding box center [655, 347] width 103 height 31
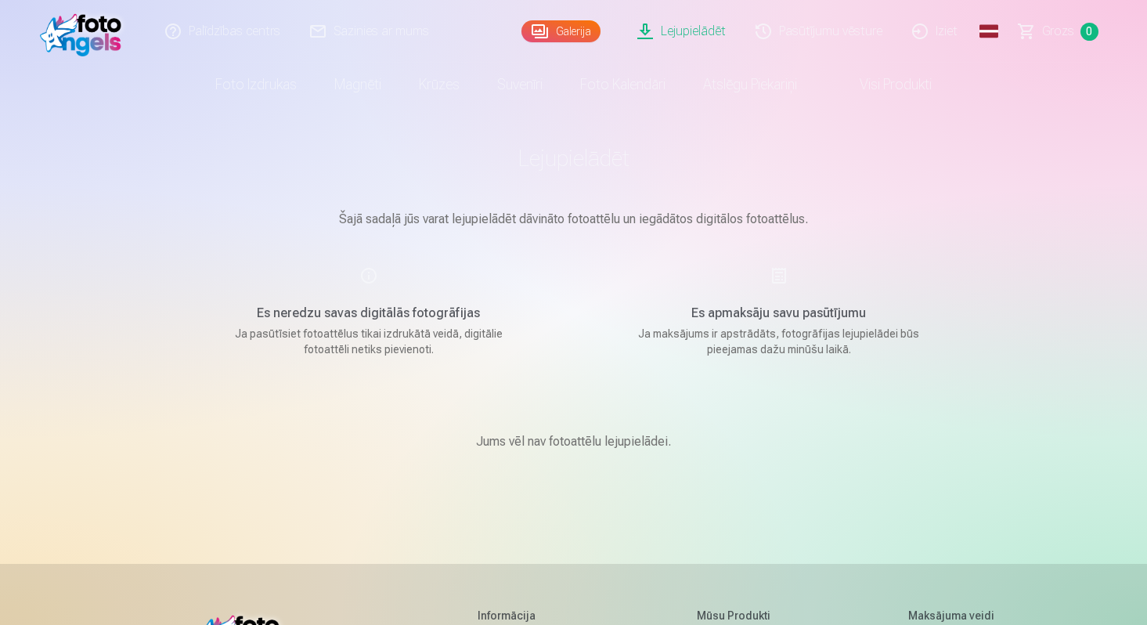
click at [869, 42] on link "Pasūtījumu vēsture" at bounding box center [820, 31] width 157 height 63
